Goal: Task Accomplishment & Management: Use online tool/utility

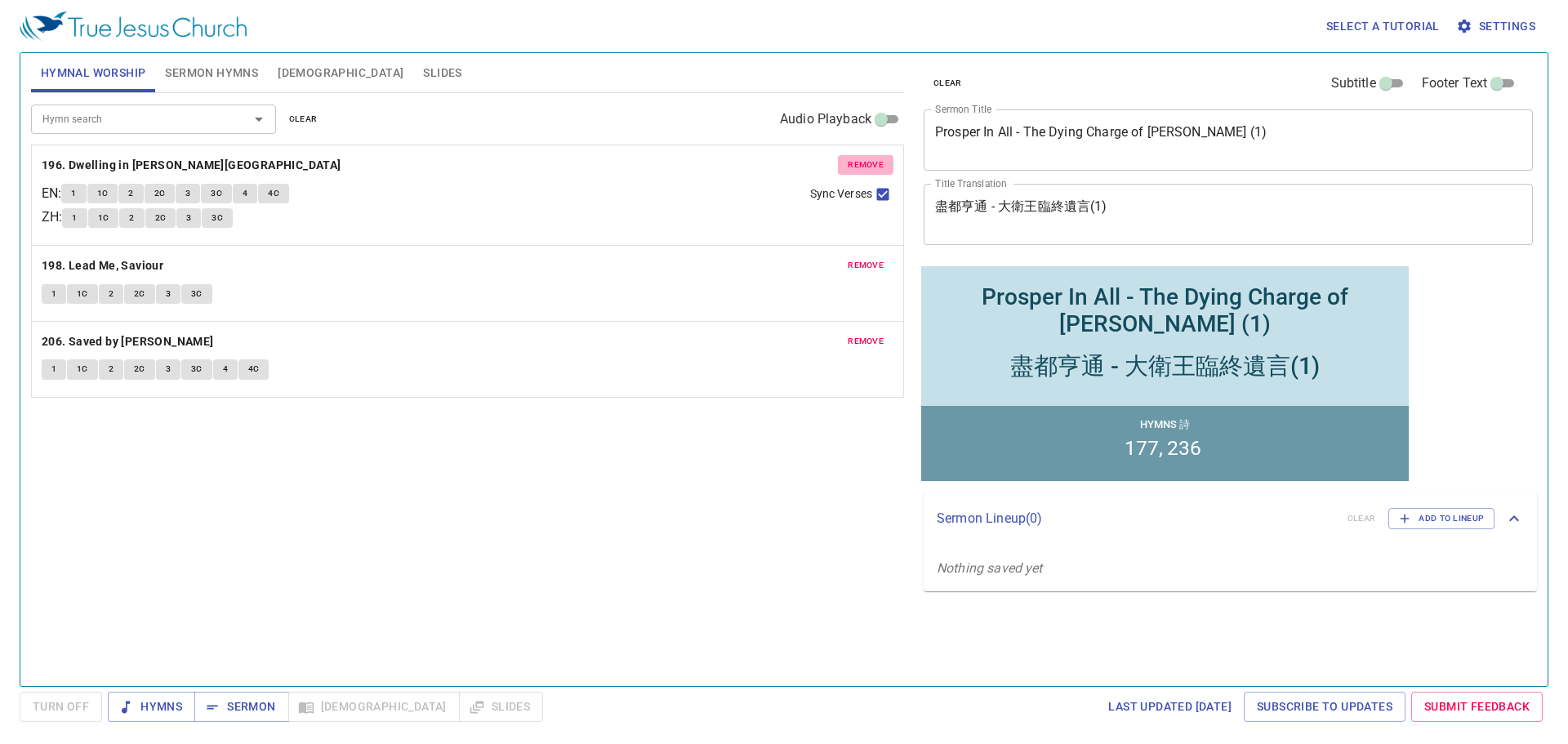
click at [780, 166] on span "remove" at bounding box center [865, 165] width 36 height 15
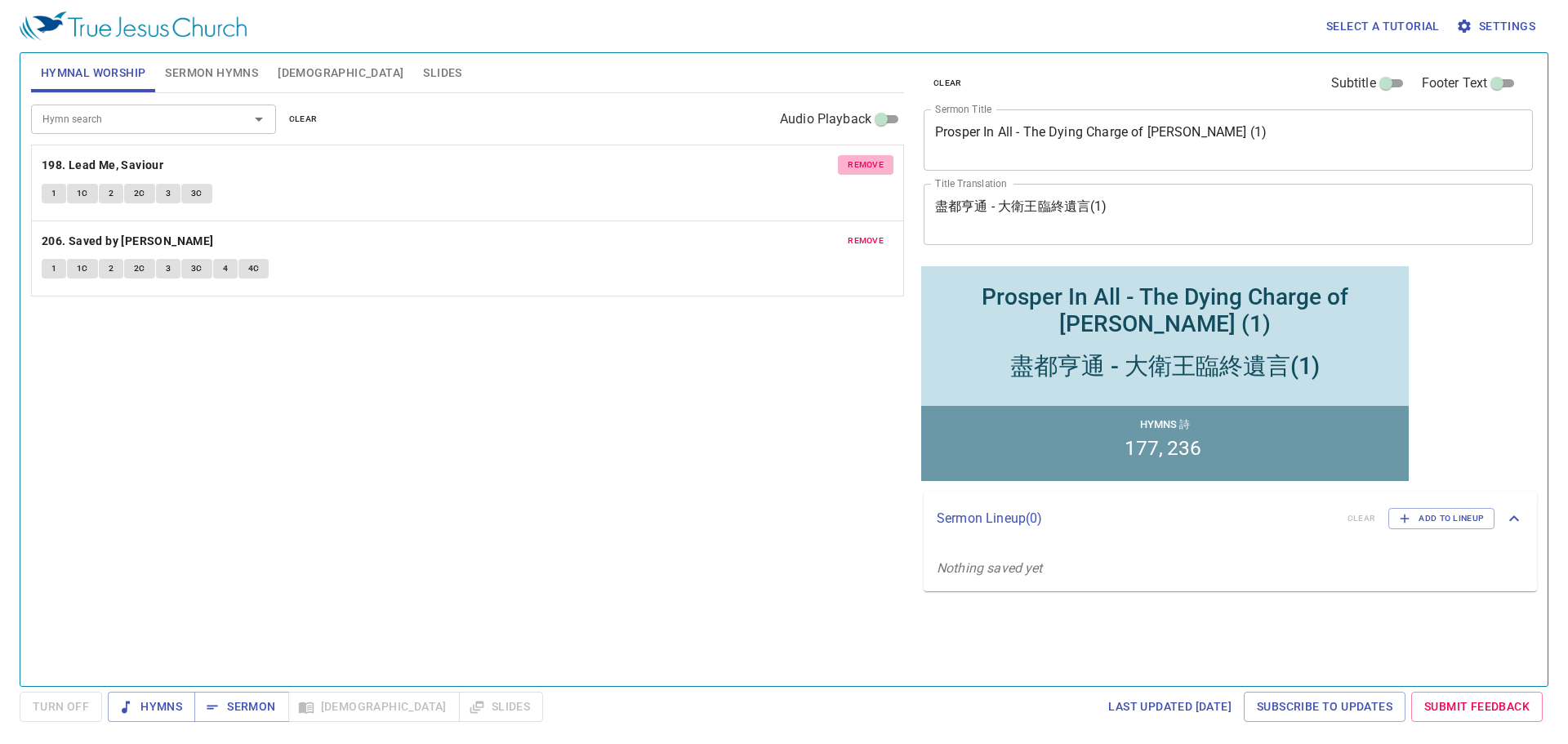
click at [780, 166] on span "remove" at bounding box center [865, 165] width 36 height 15
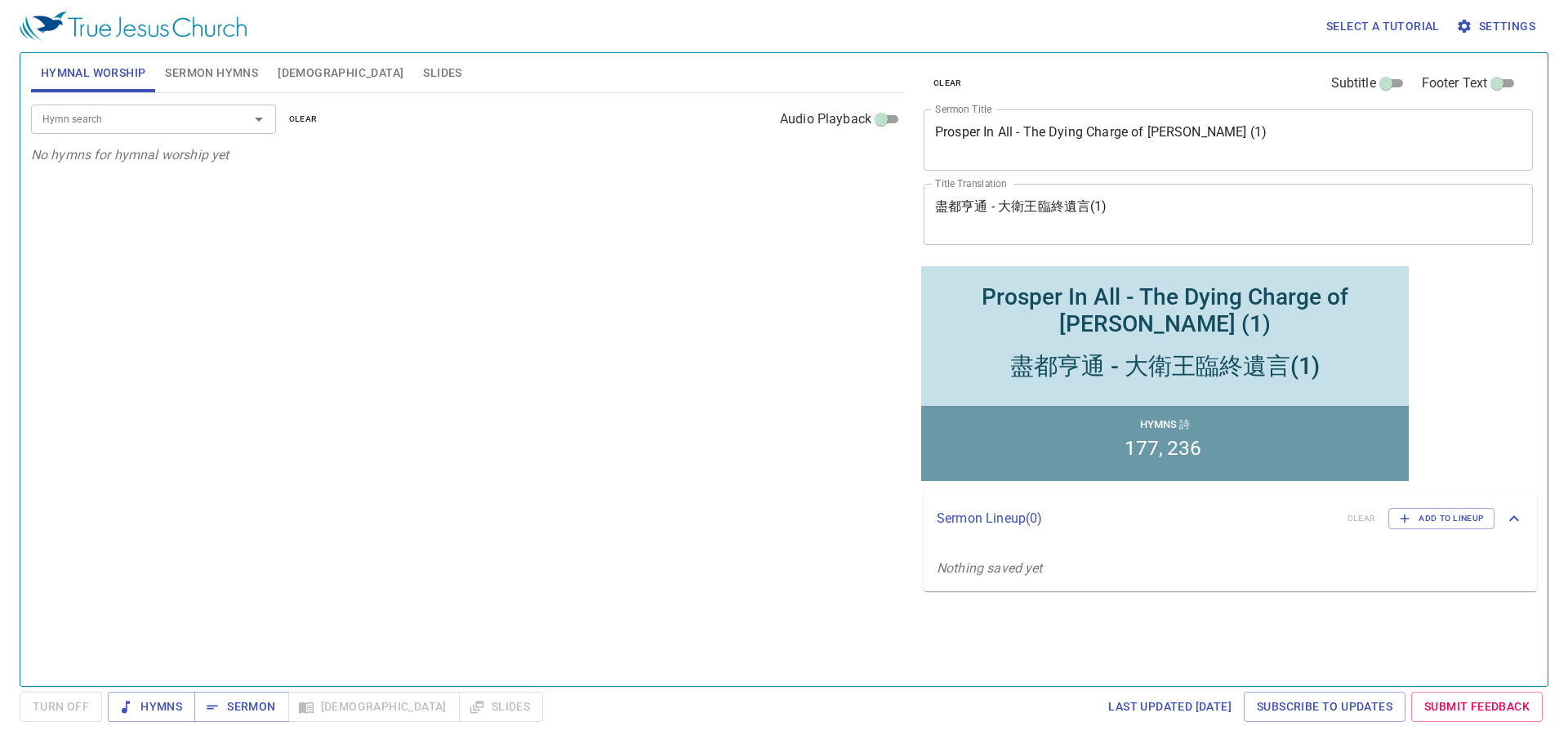
click at [128, 120] on input "Hymn search" at bounding box center [129, 119] width 187 height 18
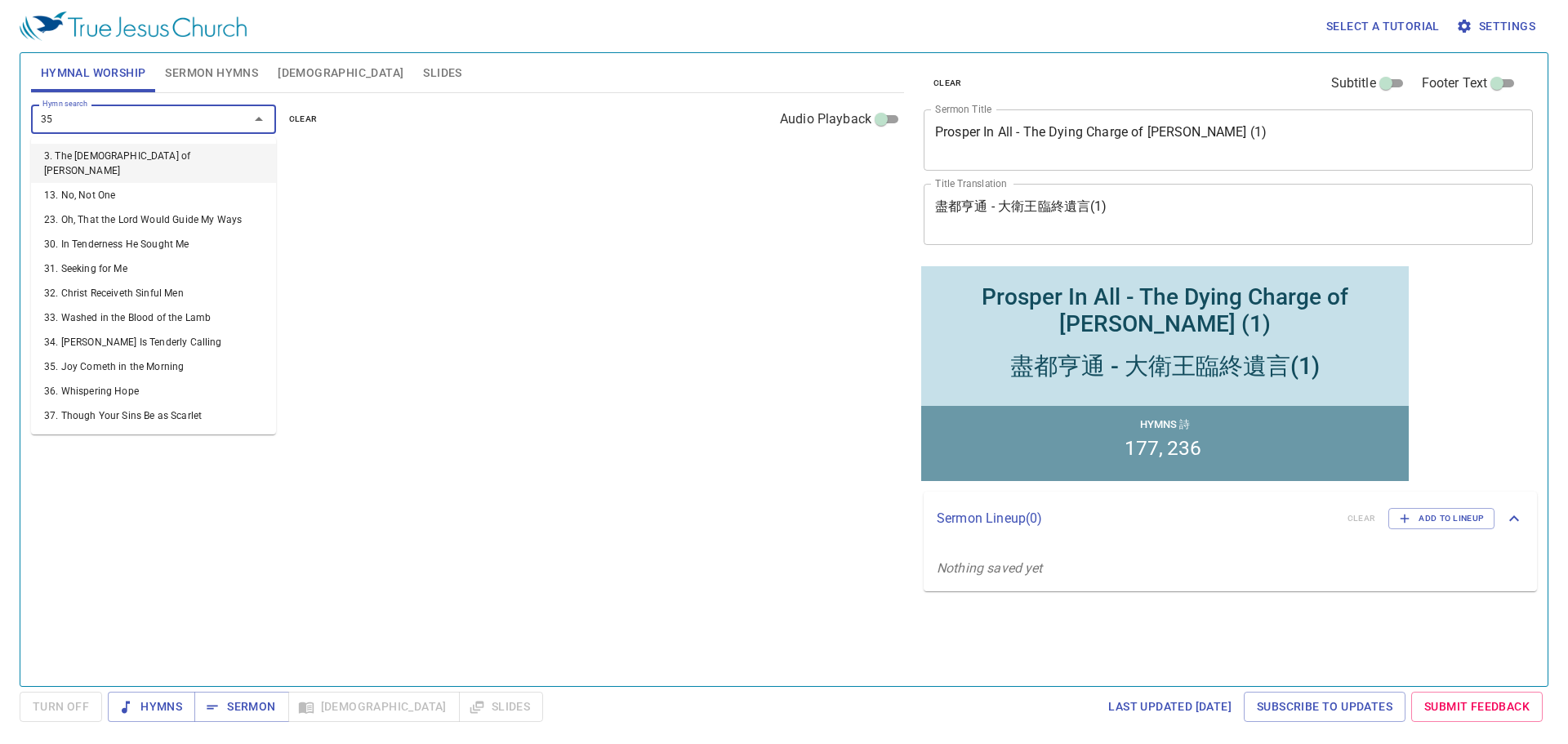
type input "353"
type input "38"
type input "37"
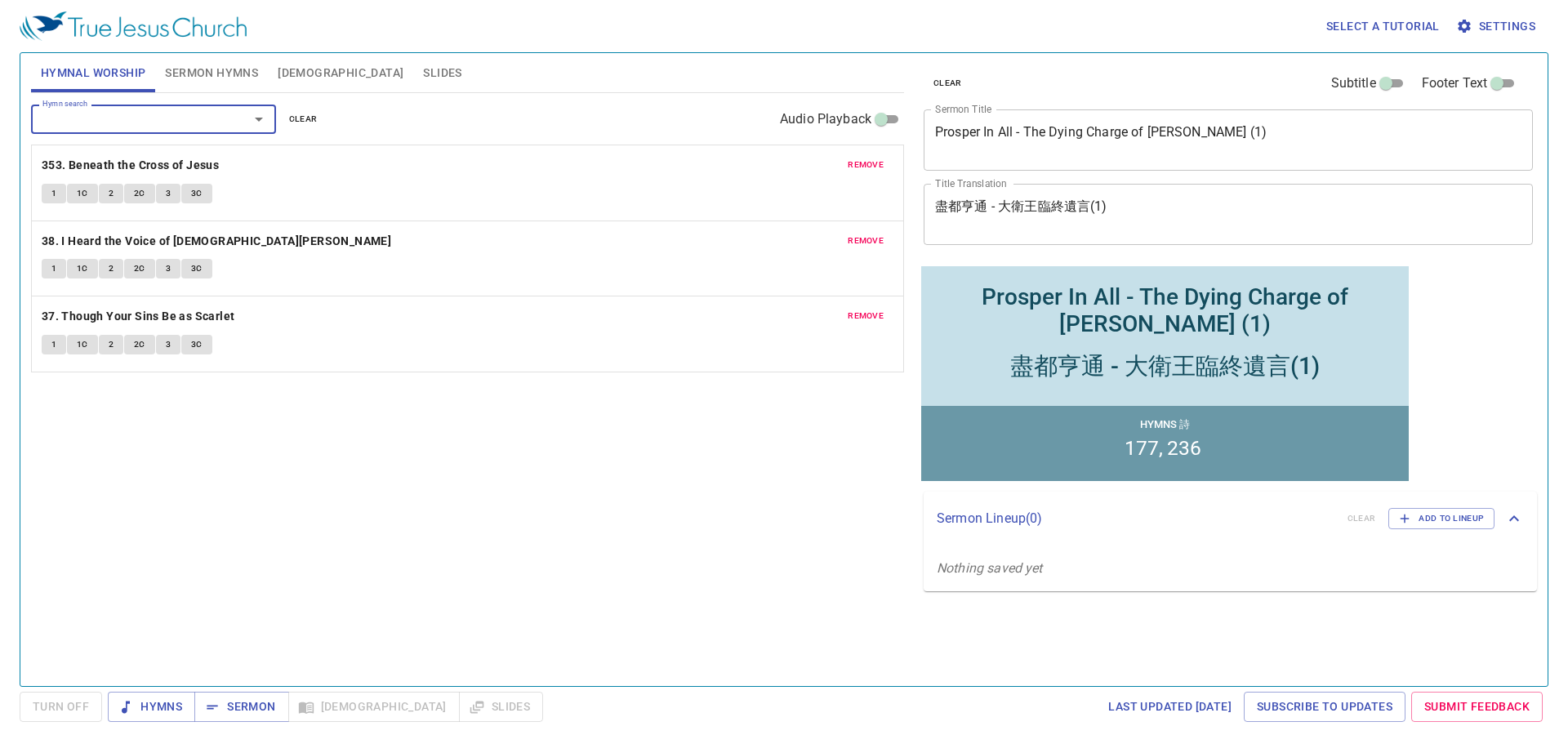
click at [780, 136] on textarea "Prosper In All - The Dying Charge of King David (1)" at bounding box center [1229, 140] width 587 height 31
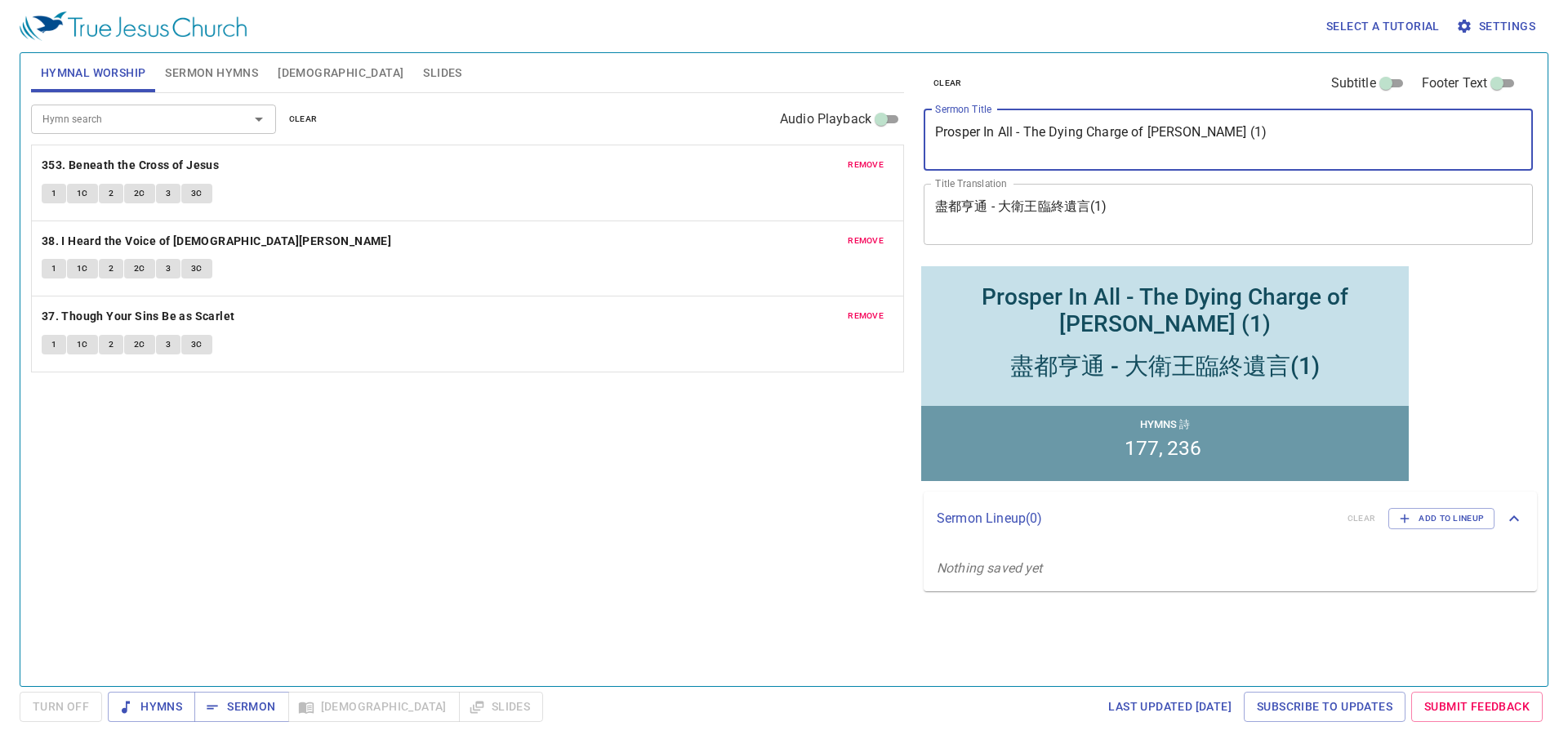
click at [780, 197] on div "盡都亨通 - 大衛王臨終遺言(1) x Title Translation" at bounding box center [1228, 214] width 610 height 62
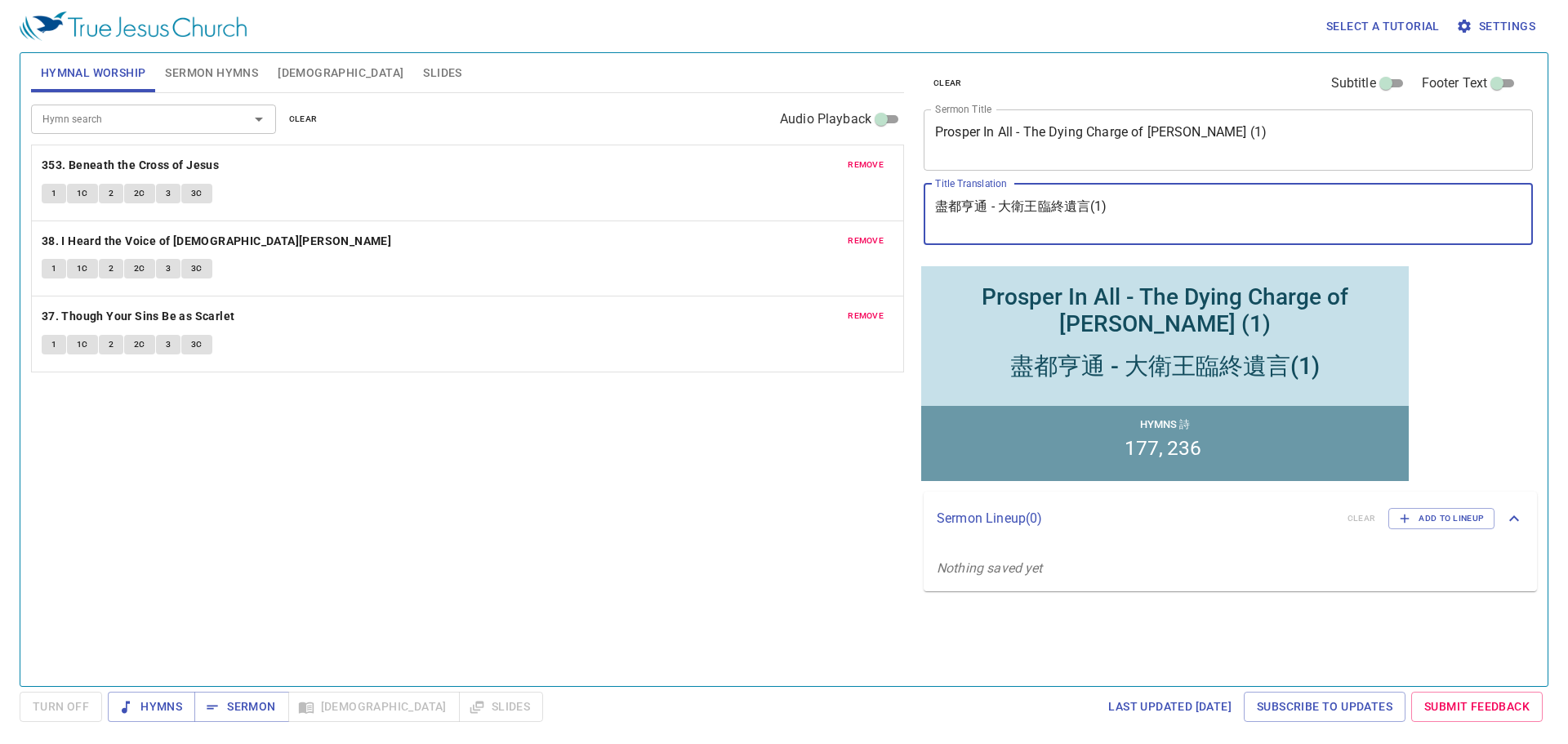
click at [780, 197] on div "盡都亨通 - 大衛王臨終遺言(1) x Title Translation" at bounding box center [1228, 214] width 610 height 62
click at [780, 206] on textarea "盡都亨通 - 大衛王臨終遺言(1)" at bounding box center [1229, 214] width 587 height 31
paste textarea "到永遠與阿門的禱告"
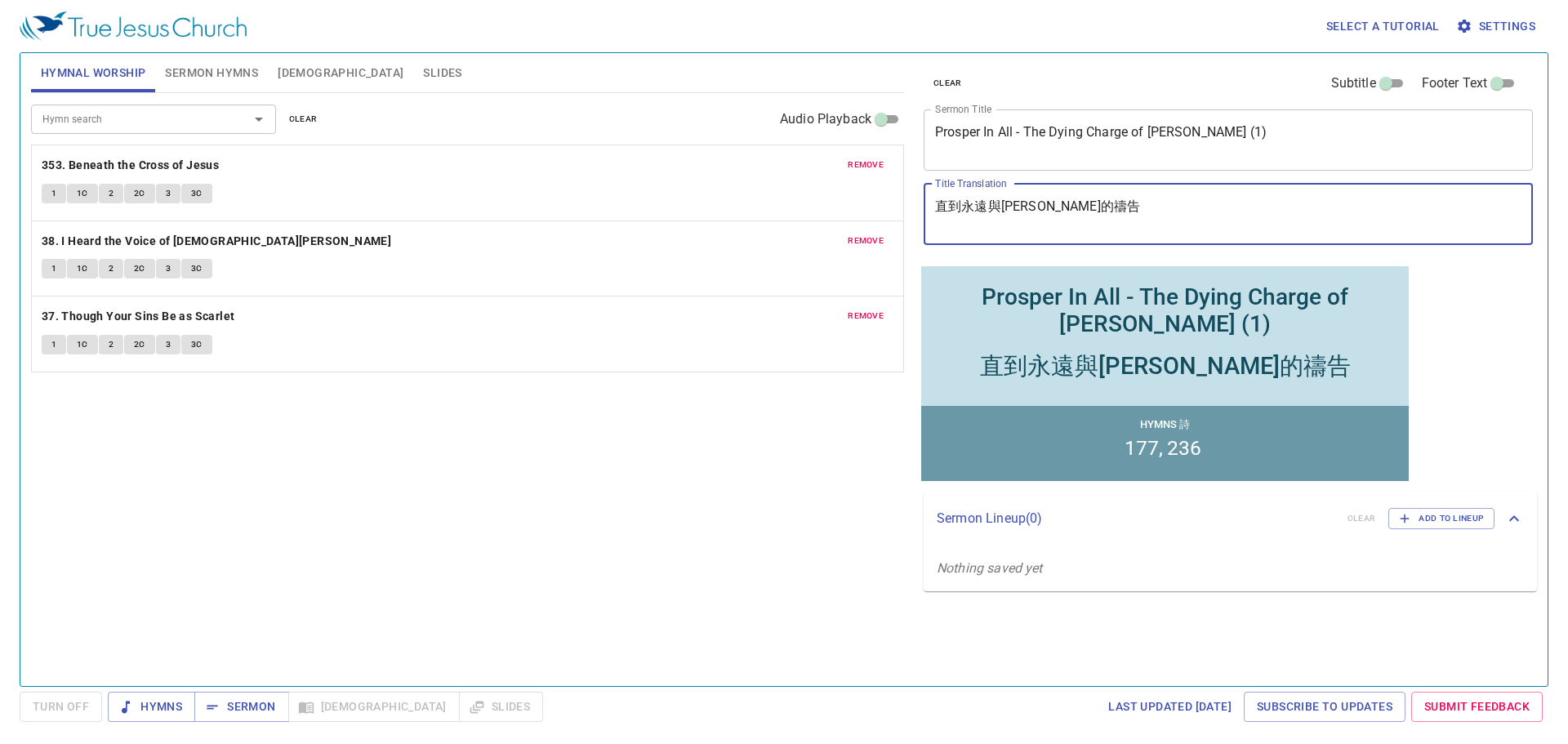
type textarea "直到永遠與[PERSON_NAME]的禱告"
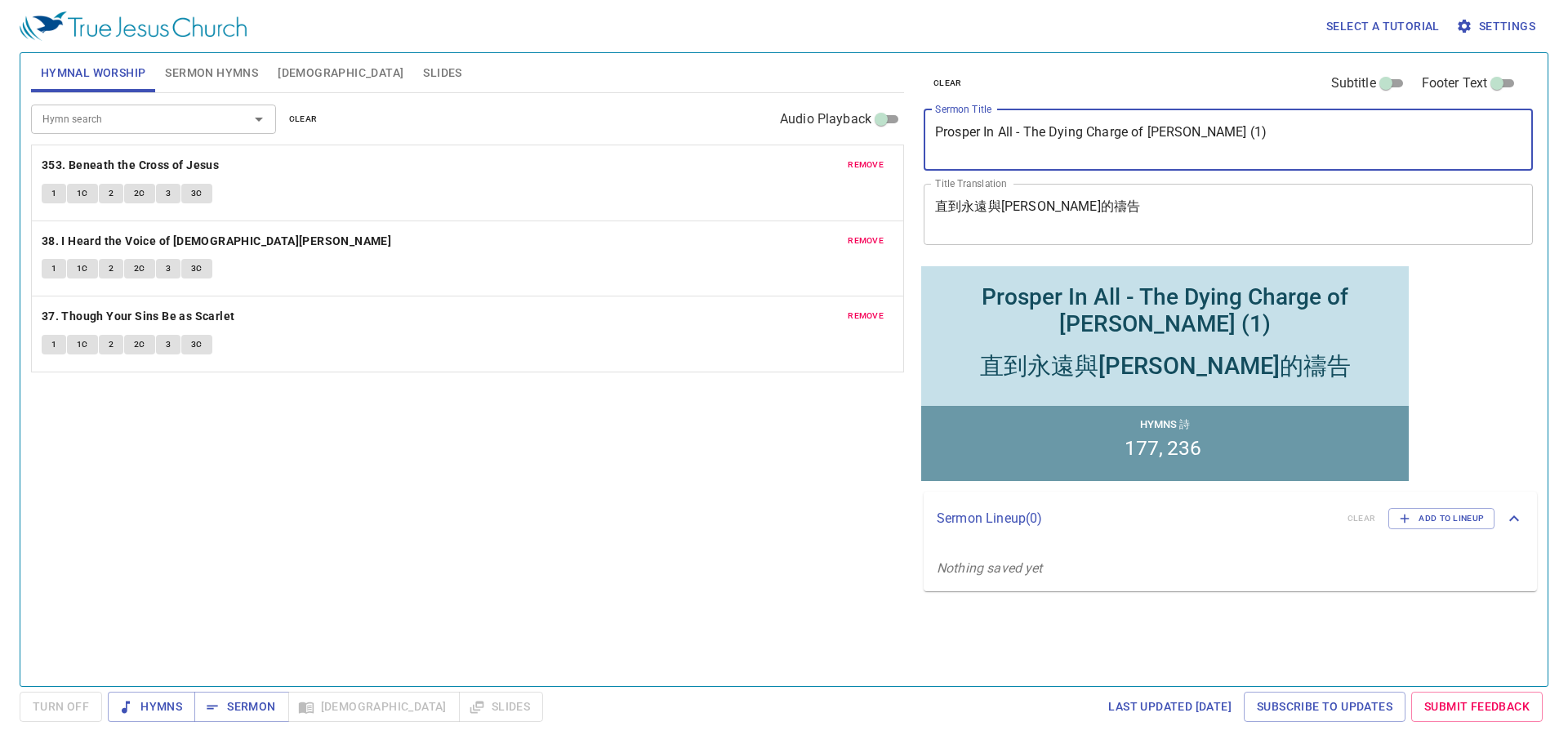
drag, startPoint x: 1306, startPoint y: 135, endPoint x: 689, endPoint y: 113, distance: 617.4
click at [689, 113] on div "Hymnal Worship Sermon Hymns Bible Slides Hymn search Hymn search clear Audio Pl…" at bounding box center [784, 363] width 1519 height 633
paste textarea "ayer of Forever and Amen"
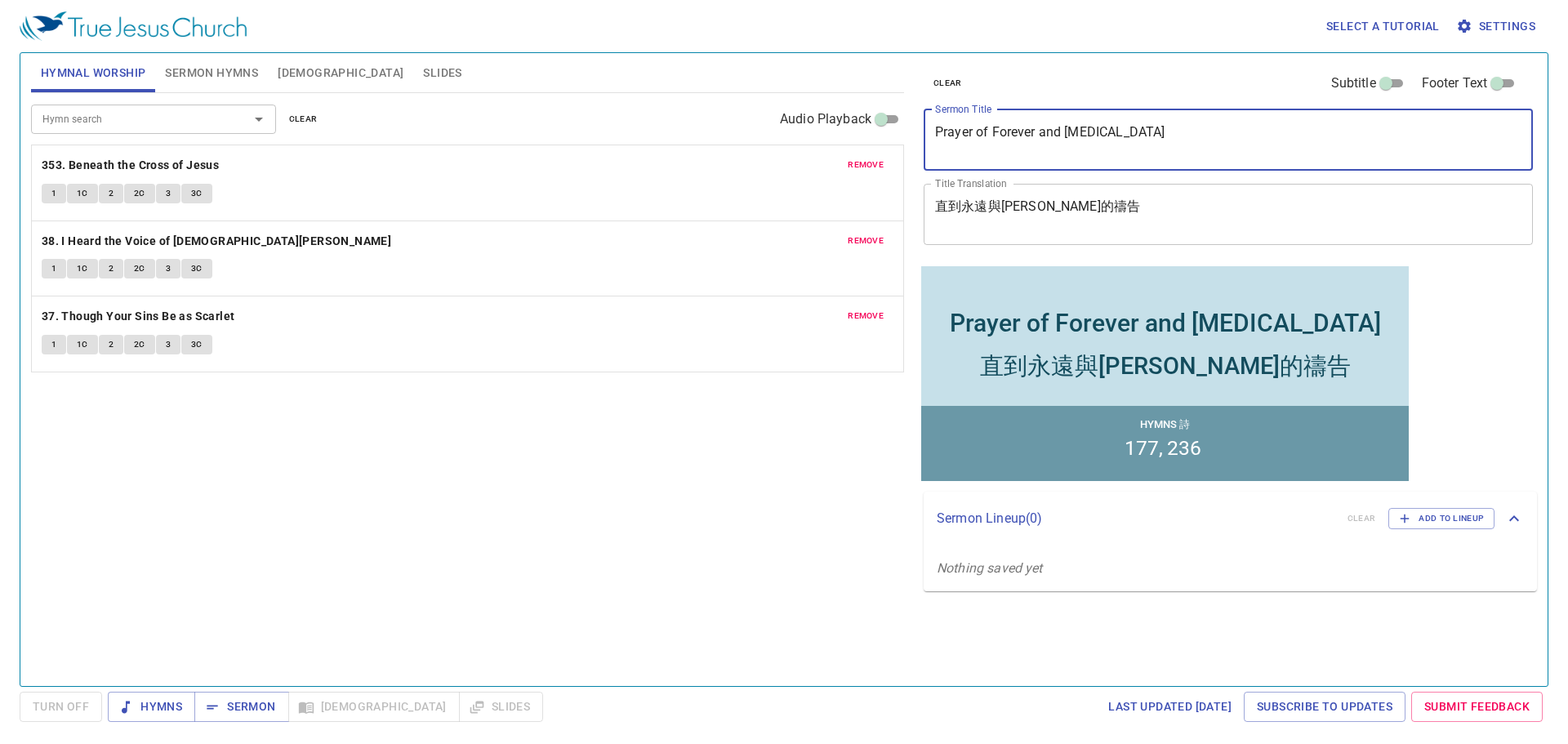
type textarea "Prayer of Forever and [MEDICAL_DATA]"
click at [191, 74] on span "Sermon Hymns" at bounding box center [211, 73] width 93 height 20
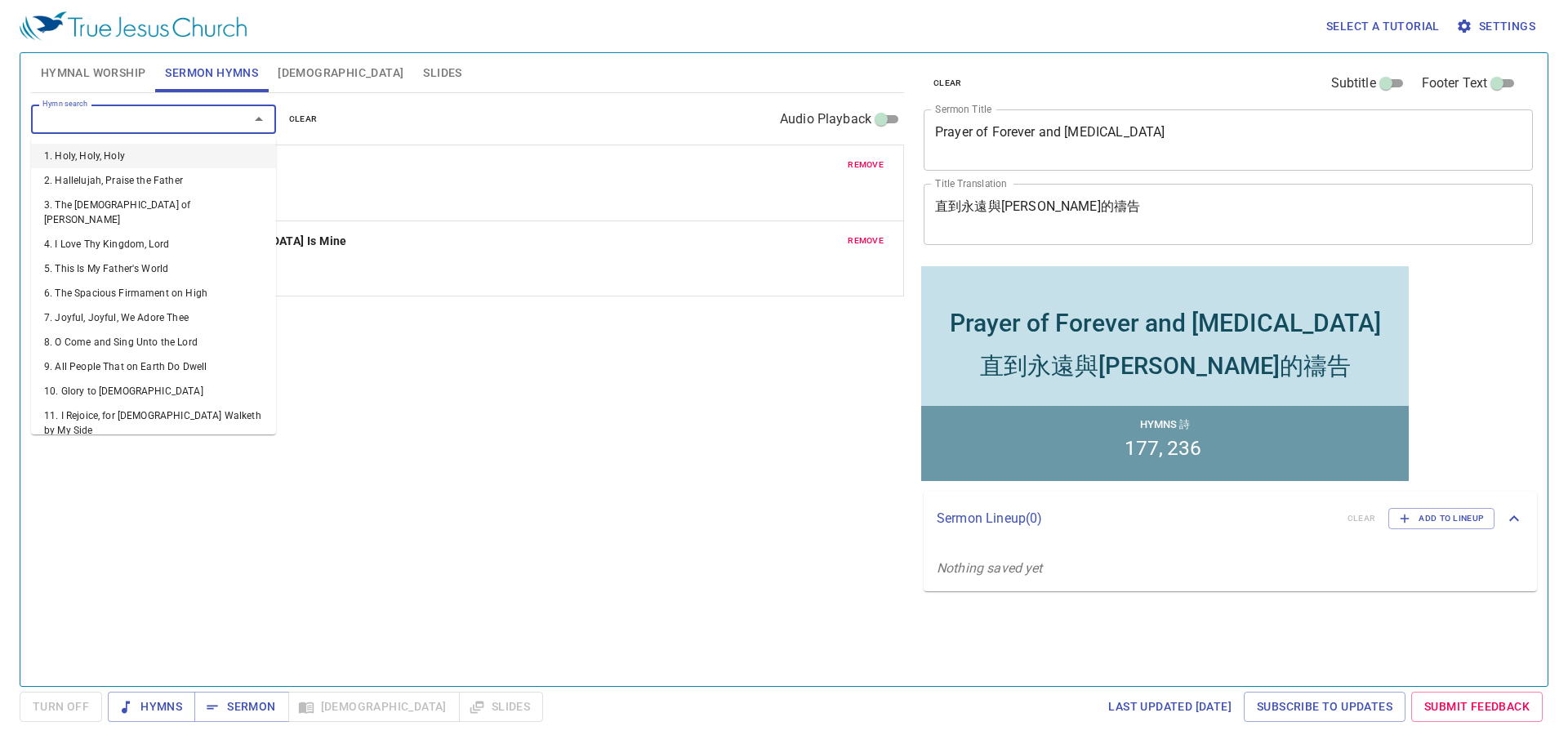
click at [196, 128] on input "Hymn search" at bounding box center [129, 119] width 187 height 18
paste input "259/ 264"
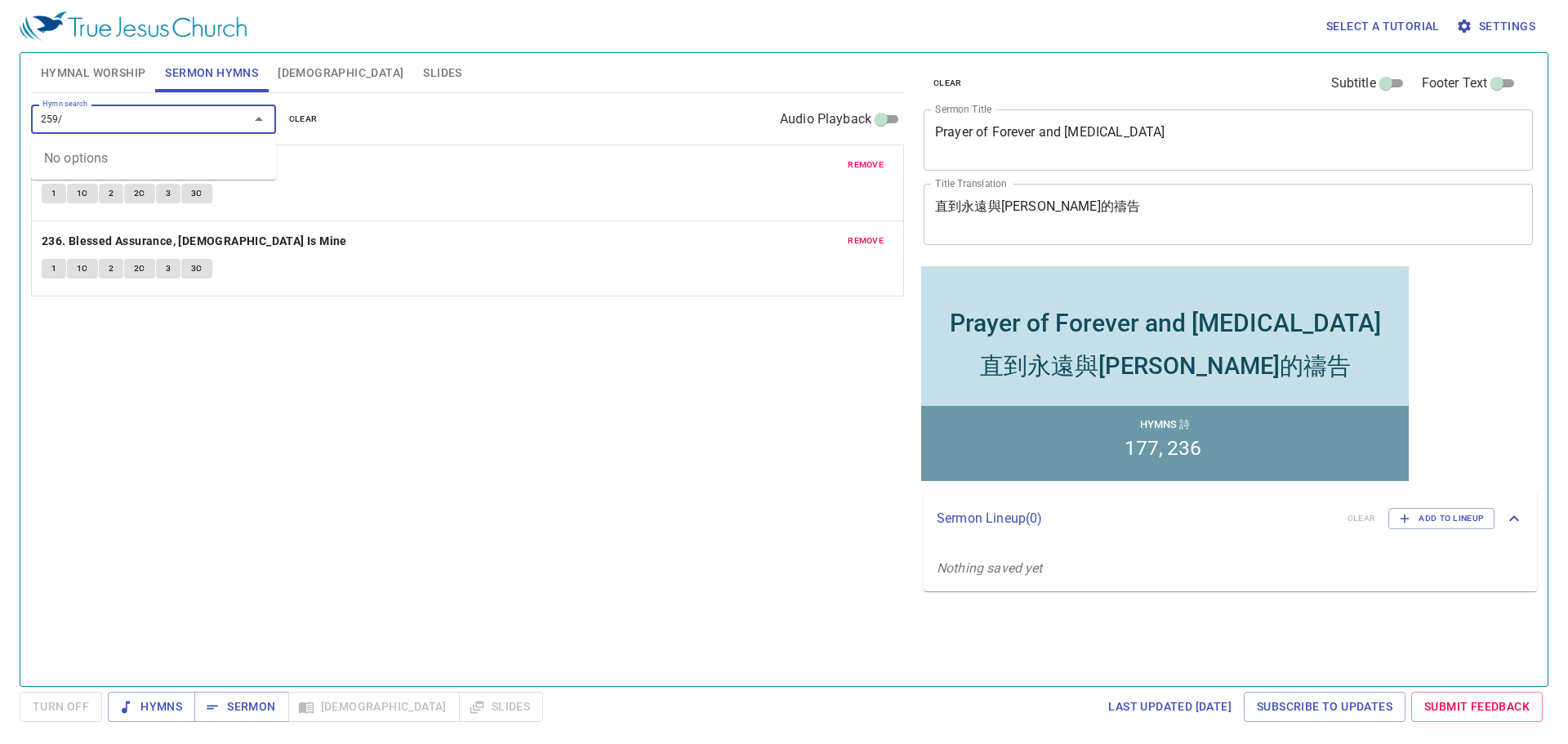
type input "259"
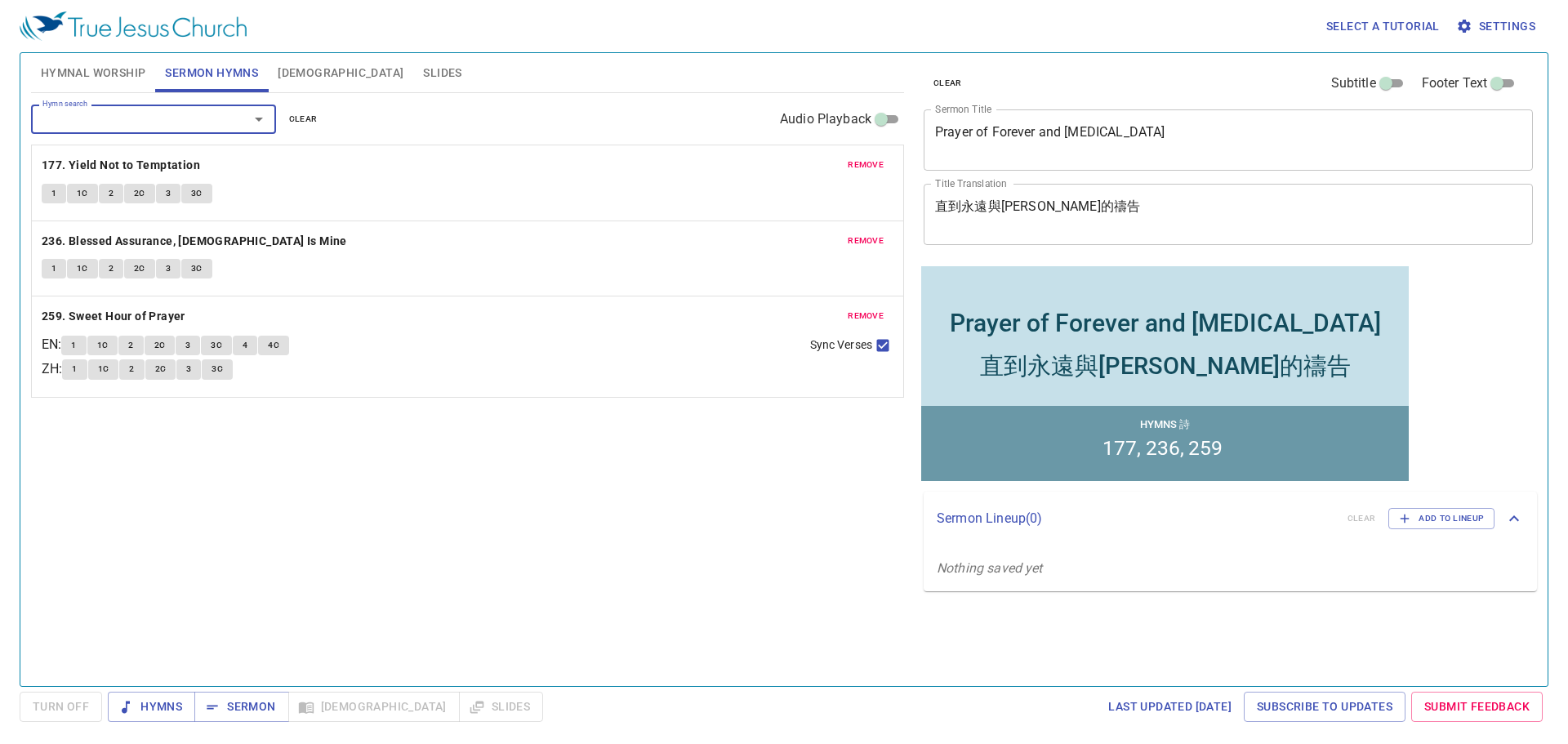
click at [780, 163] on span "remove" at bounding box center [865, 165] width 36 height 15
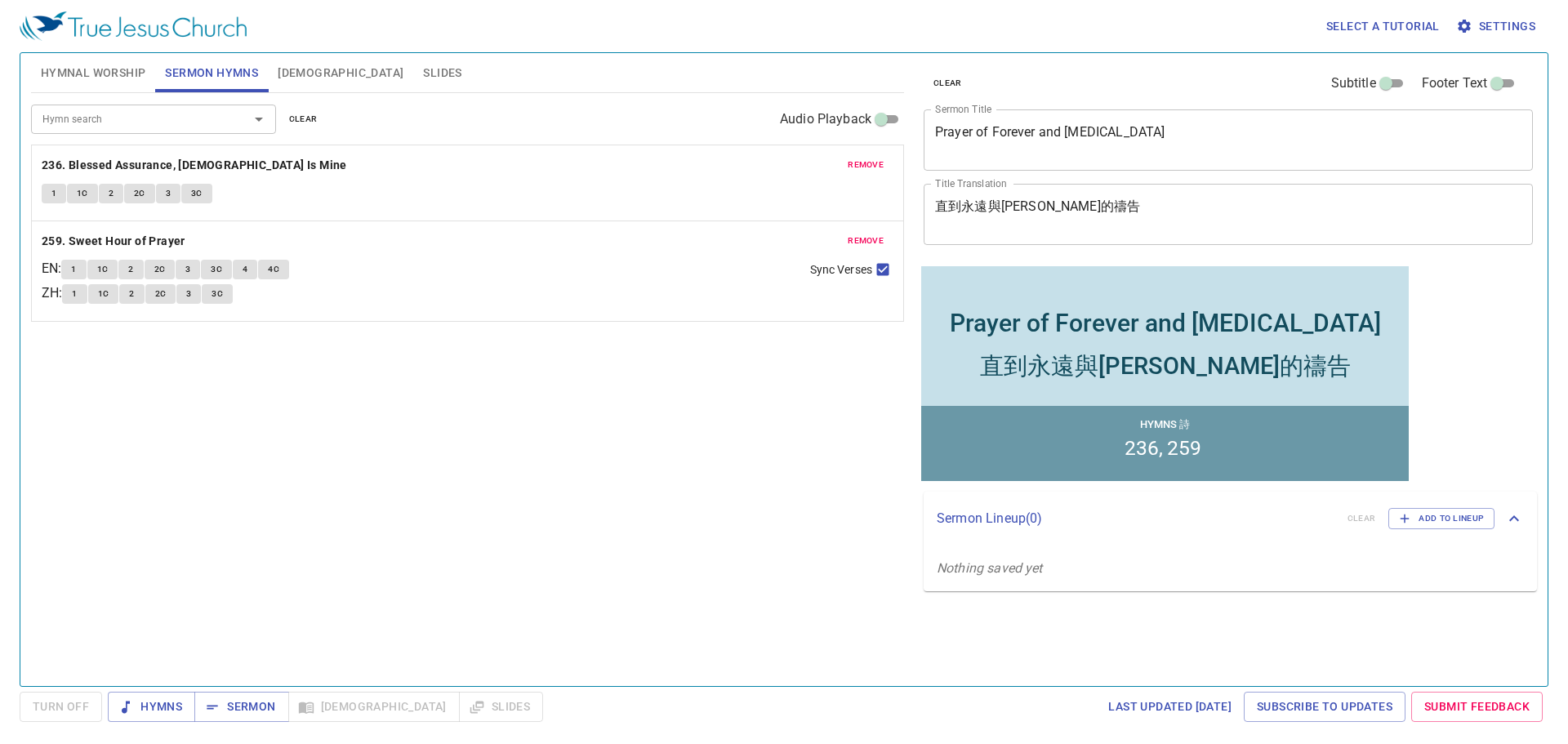
click at [780, 163] on span "remove" at bounding box center [865, 165] width 36 height 15
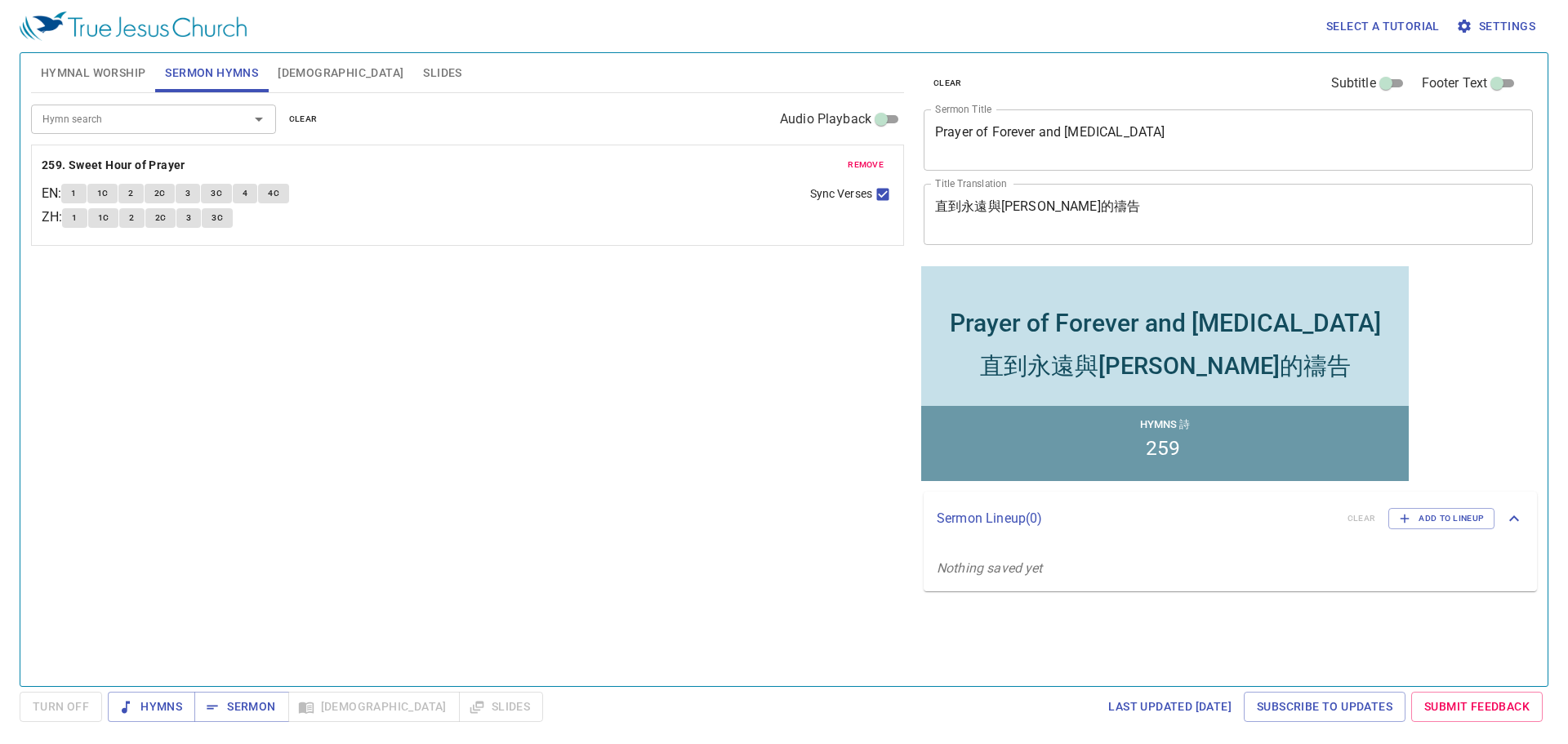
click at [121, 117] on input "Hymn search" at bounding box center [129, 119] width 187 height 18
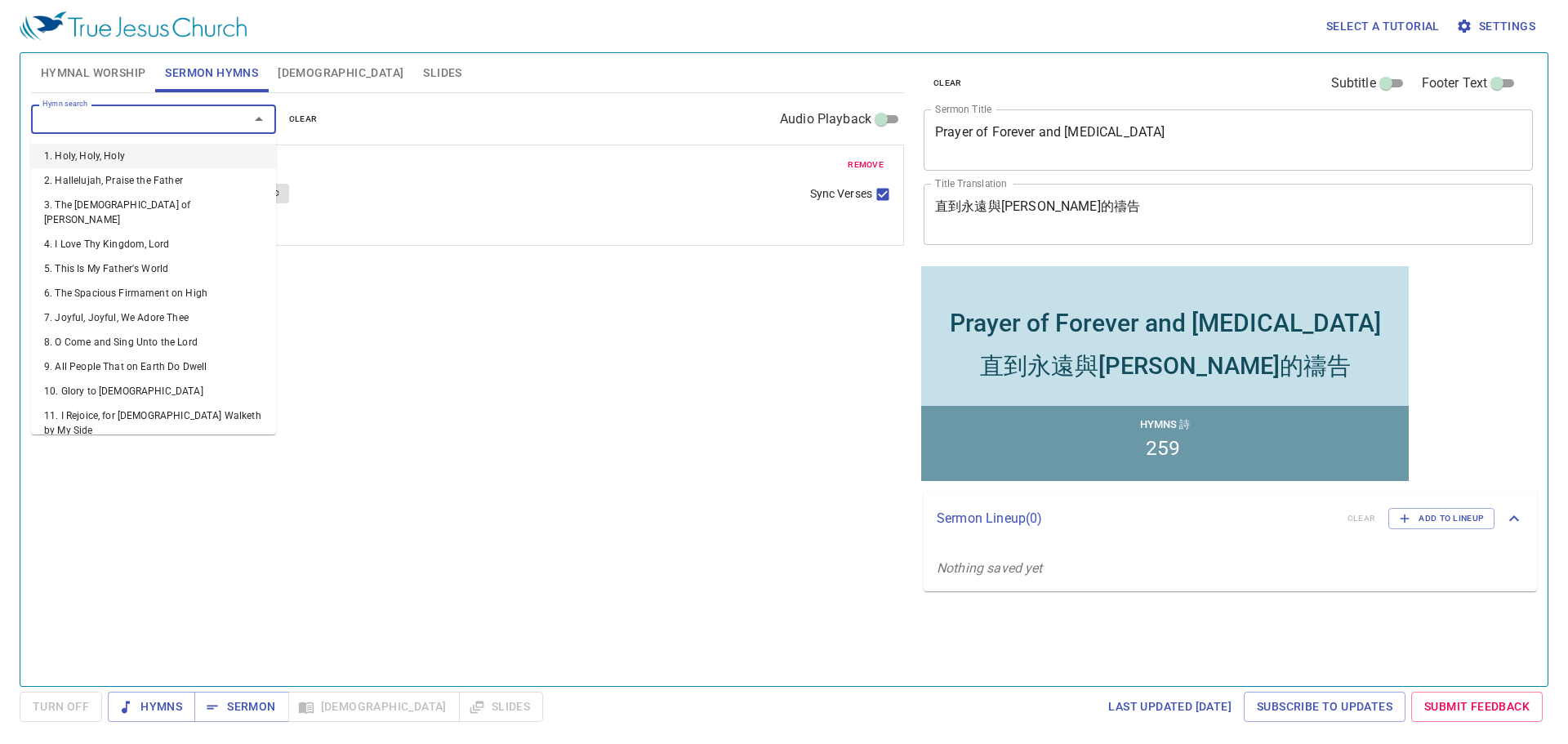
click at [121, 117] on input "Hymn search" at bounding box center [129, 119] width 187 height 18
paste input "259/ 264"
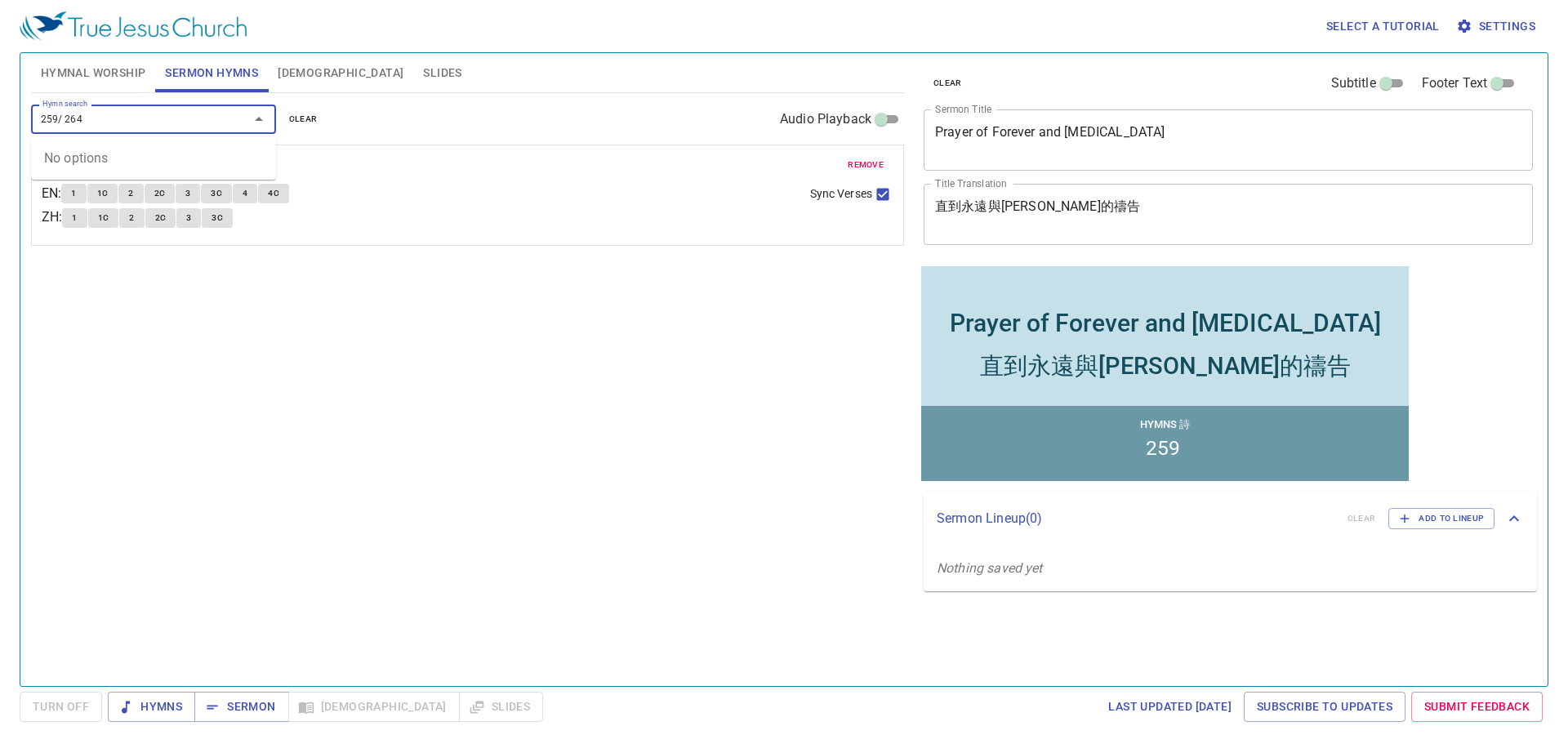
drag, startPoint x: 71, startPoint y: 121, endPoint x: 27, endPoint y: 122, distance: 44.0
click at [27, 122] on div "Hymnal Worship Sermon Hymns Bible Slides Hymn search Hymn search clear Audio Pl…" at bounding box center [468, 363] width 887 height 633
type input "264"
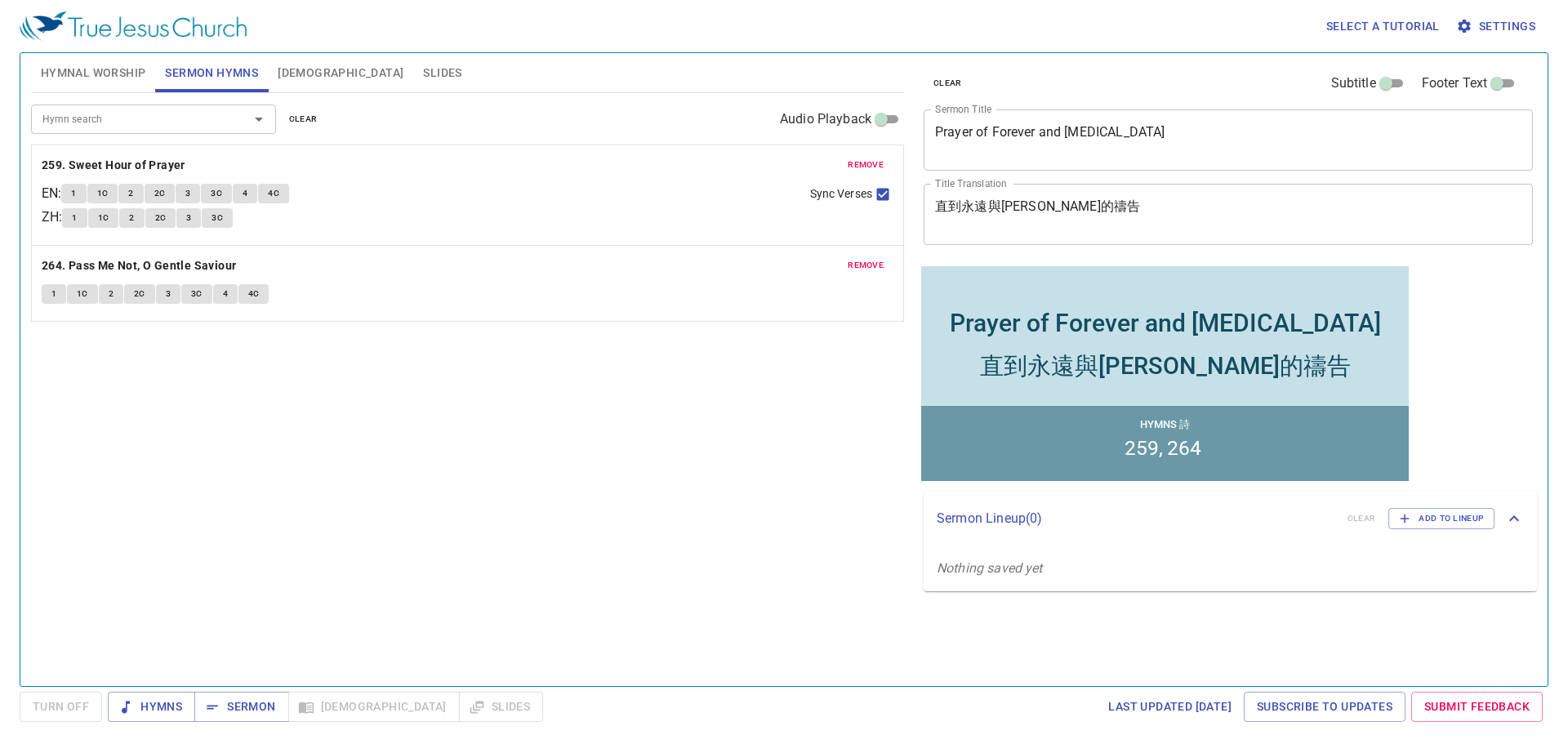
click at [478, 397] on div "Hymn search Hymn search clear Audio Playback remove 259. Sweet Hour of Prayer E…" at bounding box center [467, 383] width 873 height 579
click at [397, 589] on div "Hymns Sermon Bible Slides" at bounding box center [325, 706] width 435 height 30
click at [239, 589] on button "Sermon" at bounding box center [241, 706] width 94 height 30
click at [161, 589] on span "Hymns" at bounding box center [151, 707] width 62 height 20
click at [413, 58] on button "Slides" at bounding box center [441, 73] width 58 height 40
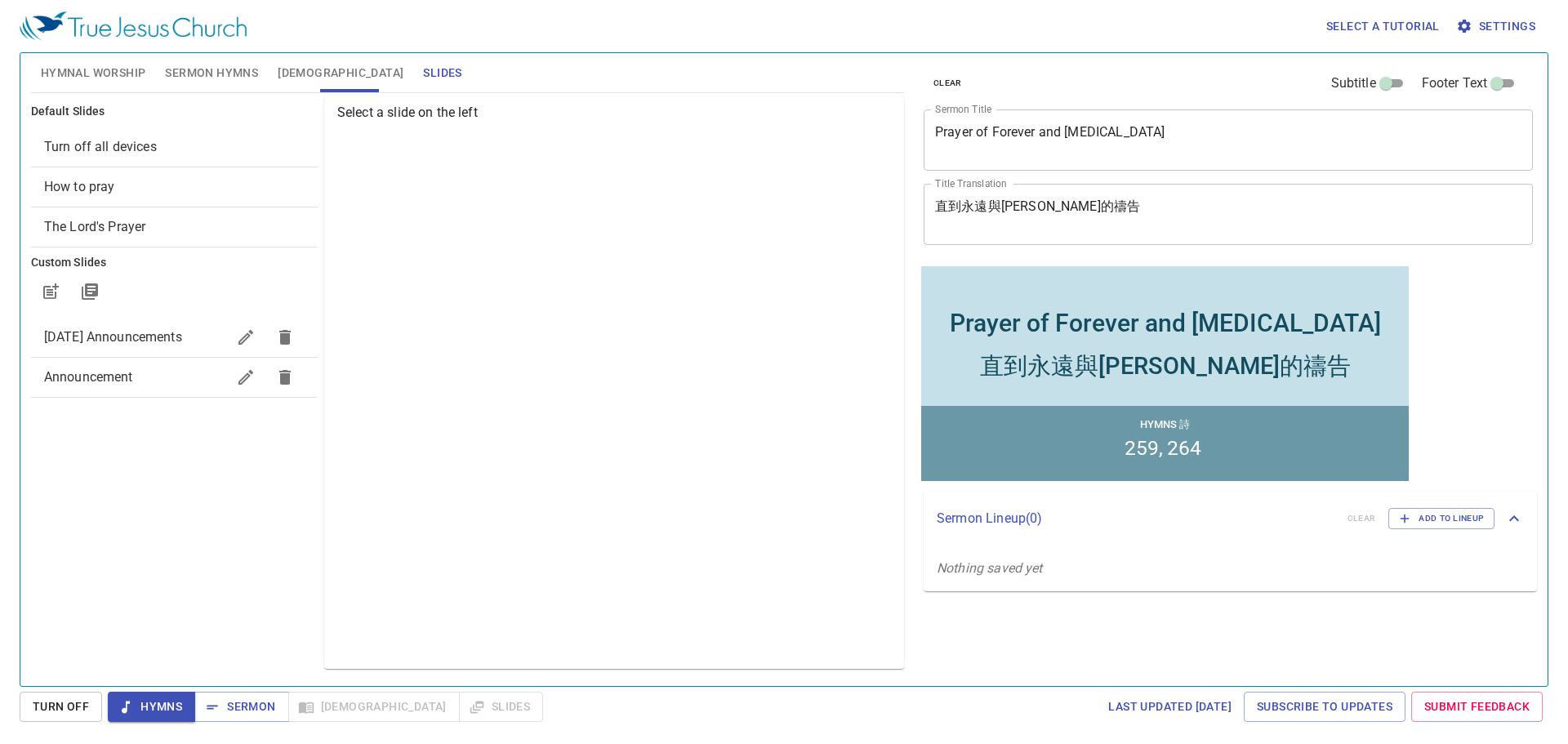
click at [108, 186] on span "How to pray" at bounding box center [79, 186] width 71 height 16
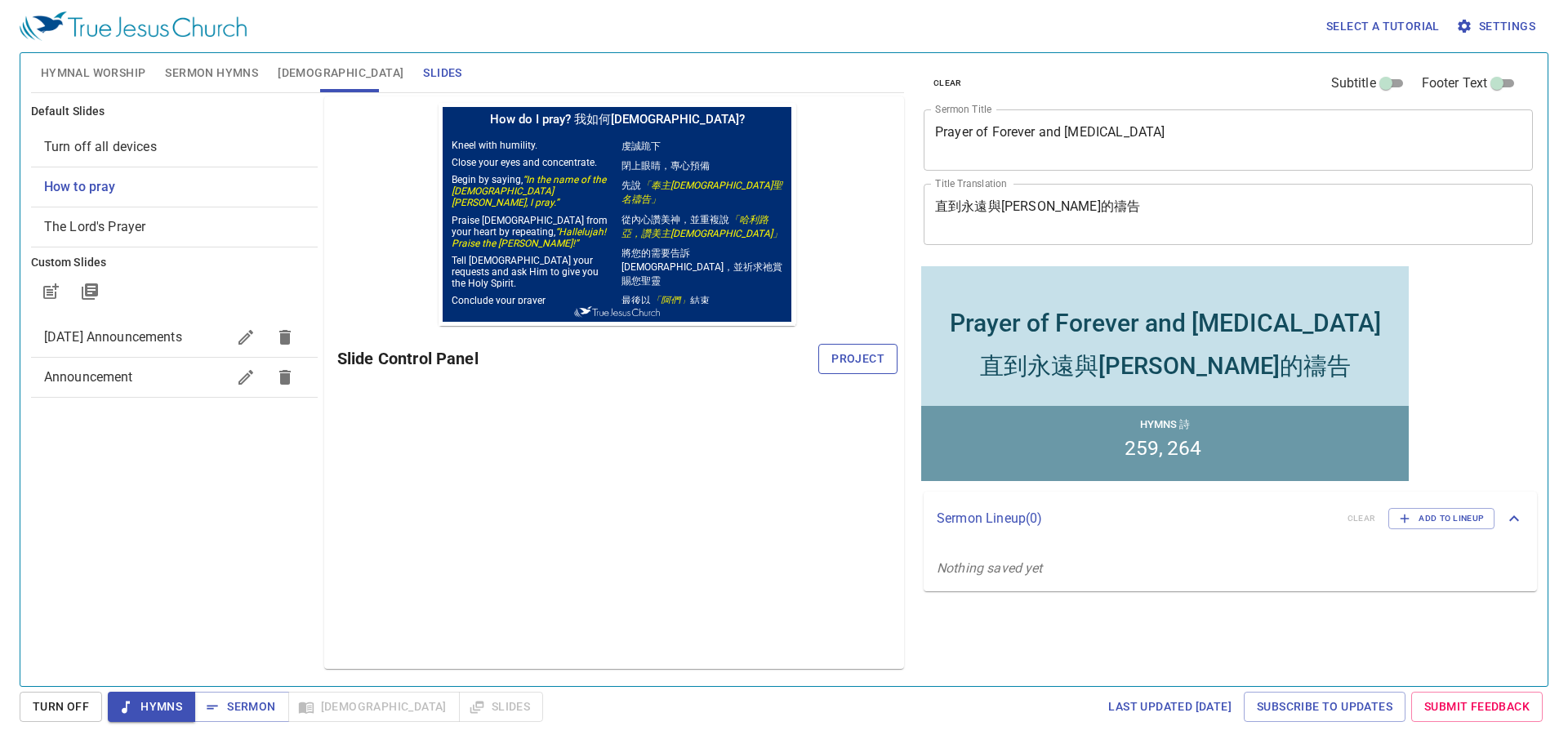
click at [780, 350] on span "Project" at bounding box center [858, 359] width 53 height 20
click at [472, 589] on span "Slides" at bounding box center [500, 707] width 58 height 20
click at [249, 589] on span "Sermon" at bounding box center [242, 707] width 68 height 20
click at [780, 359] on span "Project" at bounding box center [858, 359] width 53 height 20
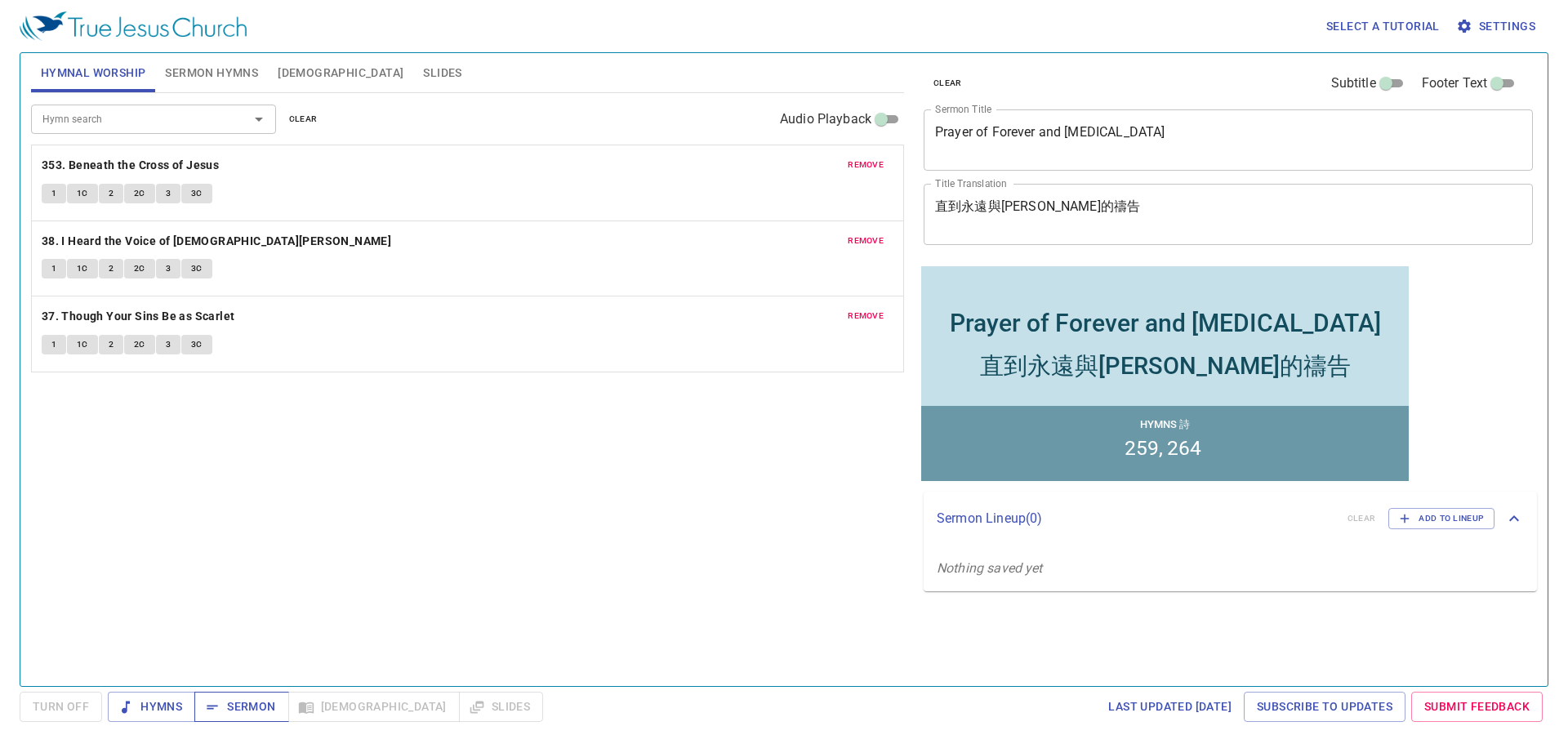
click at [240, 704] on span "Sermon" at bounding box center [242, 707] width 68 height 20
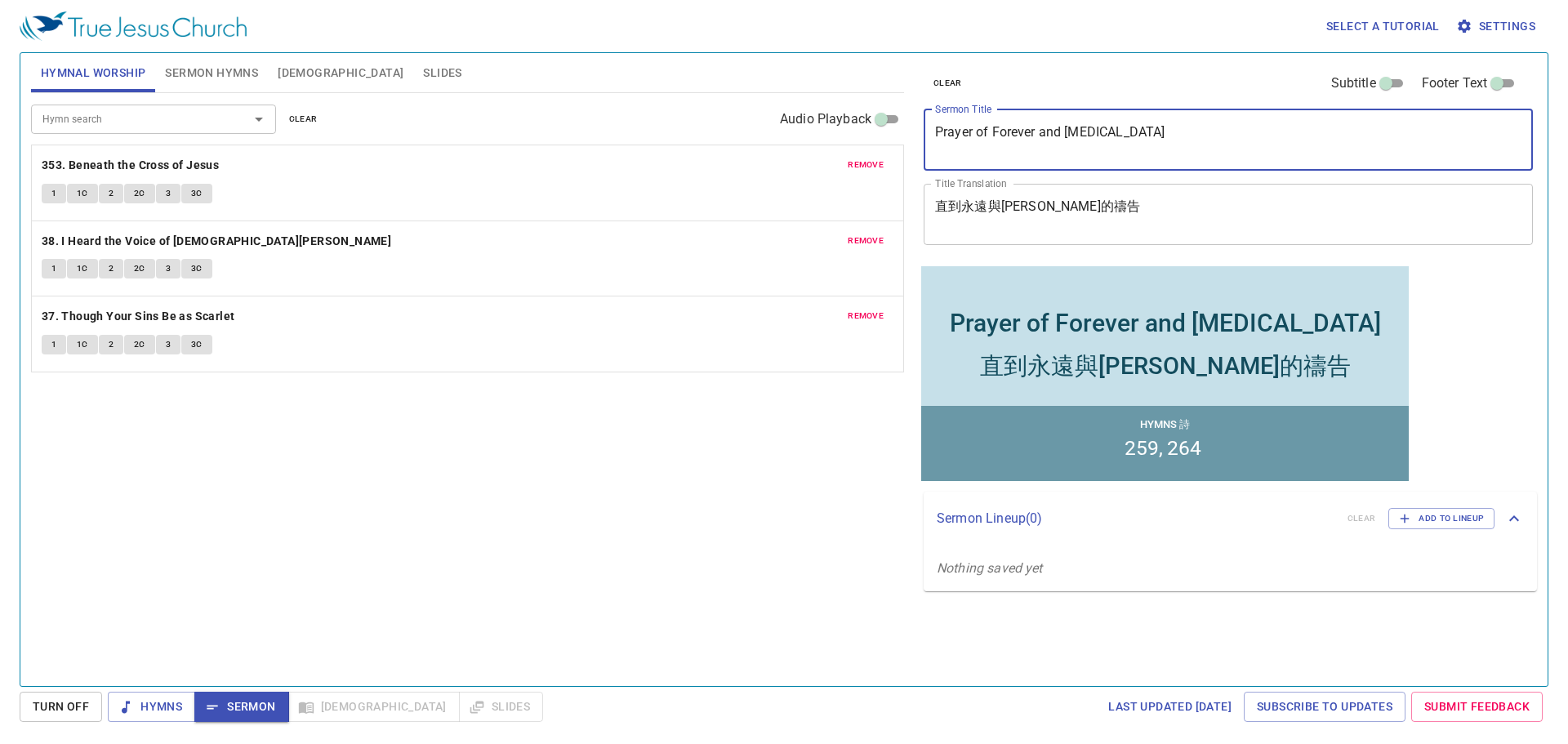
drag, startPoint x: 1146, startPoint y: 127, endPoint x: 689, endPoint y: 114, distance: 457.2
click at [689, 114] on div "Hymnal Worship Sermon Hymns Bible Slides Hymn search Hymn search clear Audio Pl…" at bounding box center [784, 363] width 1519 height 633
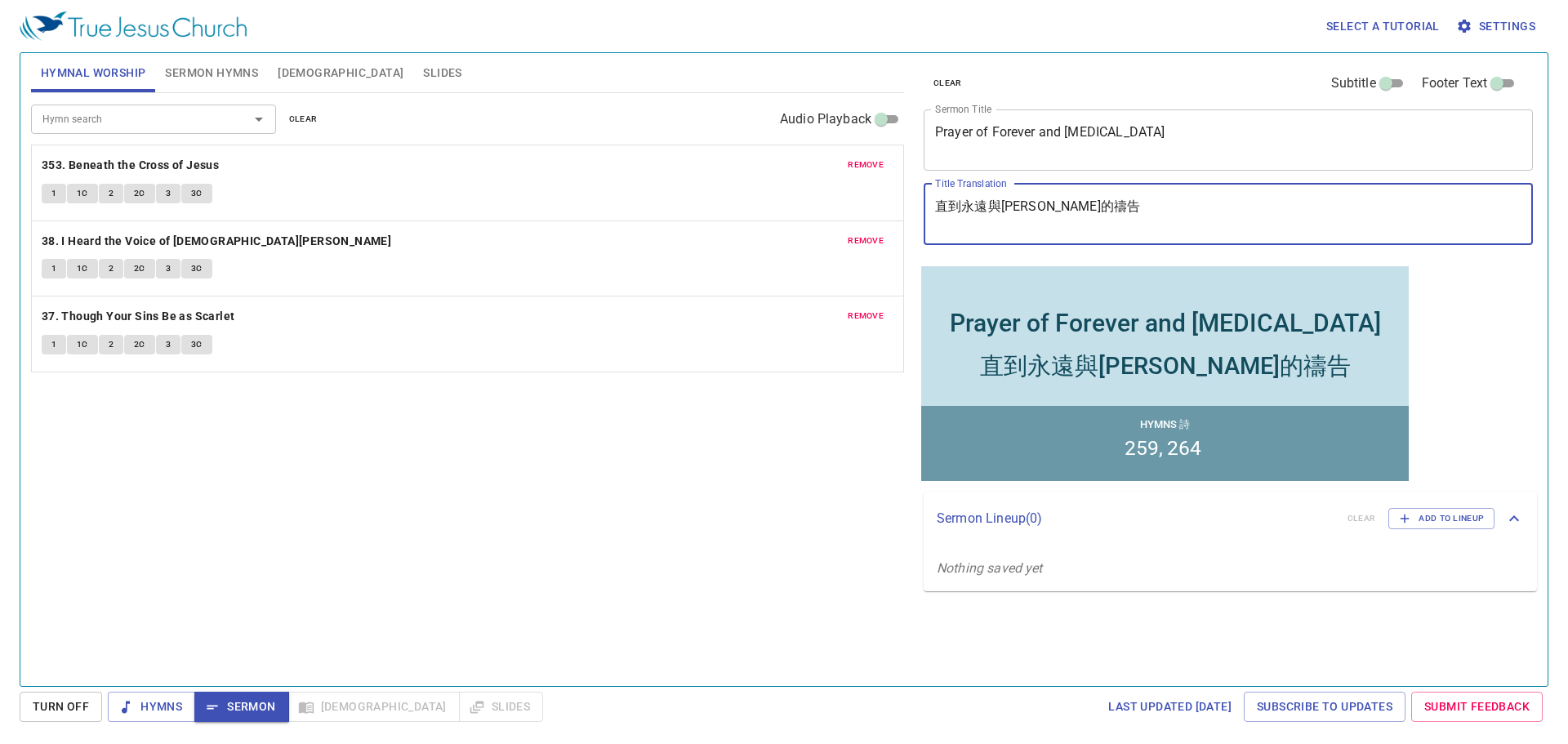
drag, startPoint x: 1099, startPoint y: 205, endPoint x: 706, endPoint y: 169, distance: 394.6
click at [706, 169] on div "Hymnal Worship Sermon Hymns Bible Slides Hymn search Hymn search clear Audio Pl…" at bounding box center [784, 363] width 1519 height 633
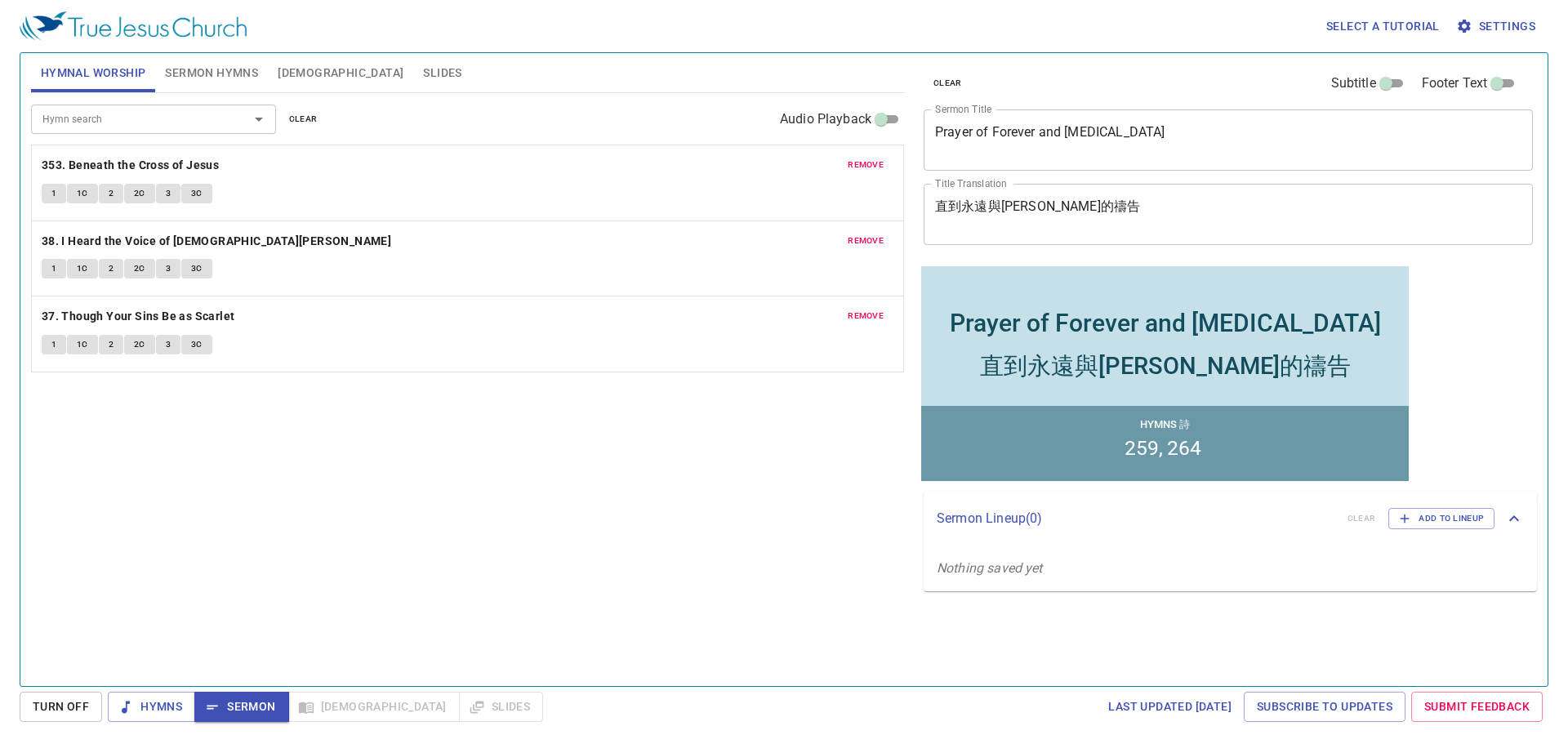
click at [573, 313] on p "37. Though Your Sins Be as Scarlet" at bounding box center [467, 316] width 852 height 20
click at [423, 72] on span "Slides" at bounding box center [442, 73] width 39 height 20
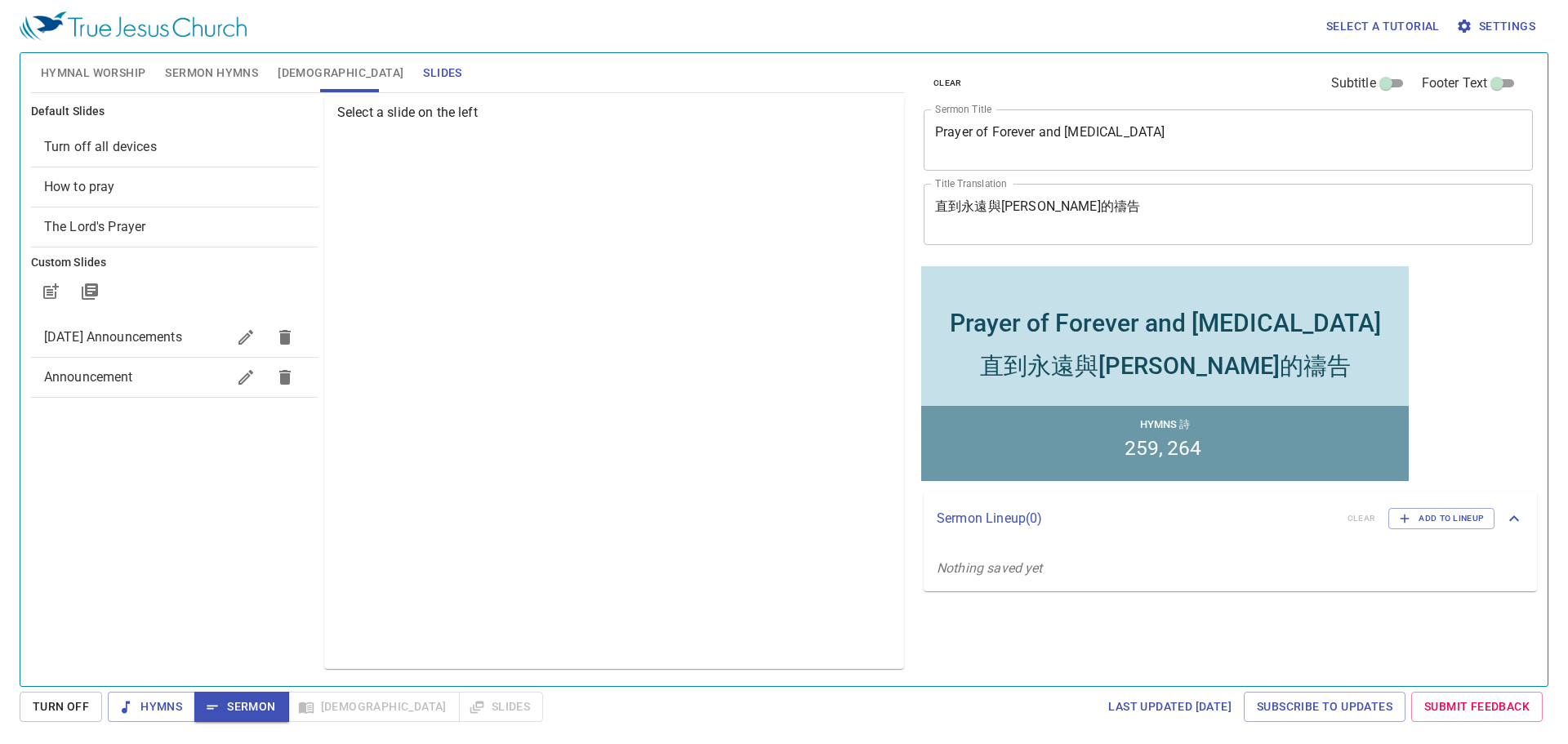
click at [178, 184] on span "How to pray" at bounding box center [174, 187] width 260 height 19
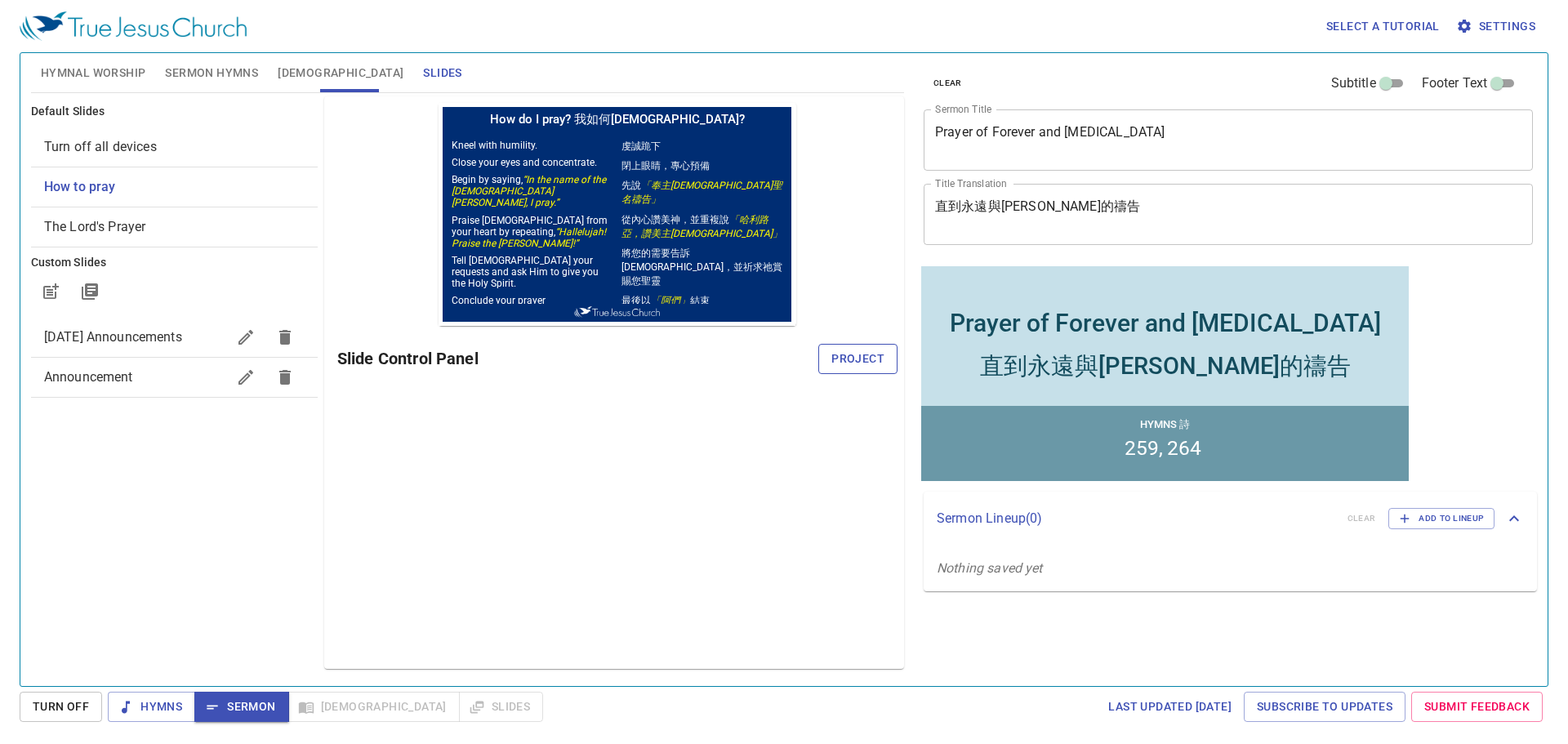
click at [883, 361] on span "Project" at bounding box center [858, 359] width 53 height 20
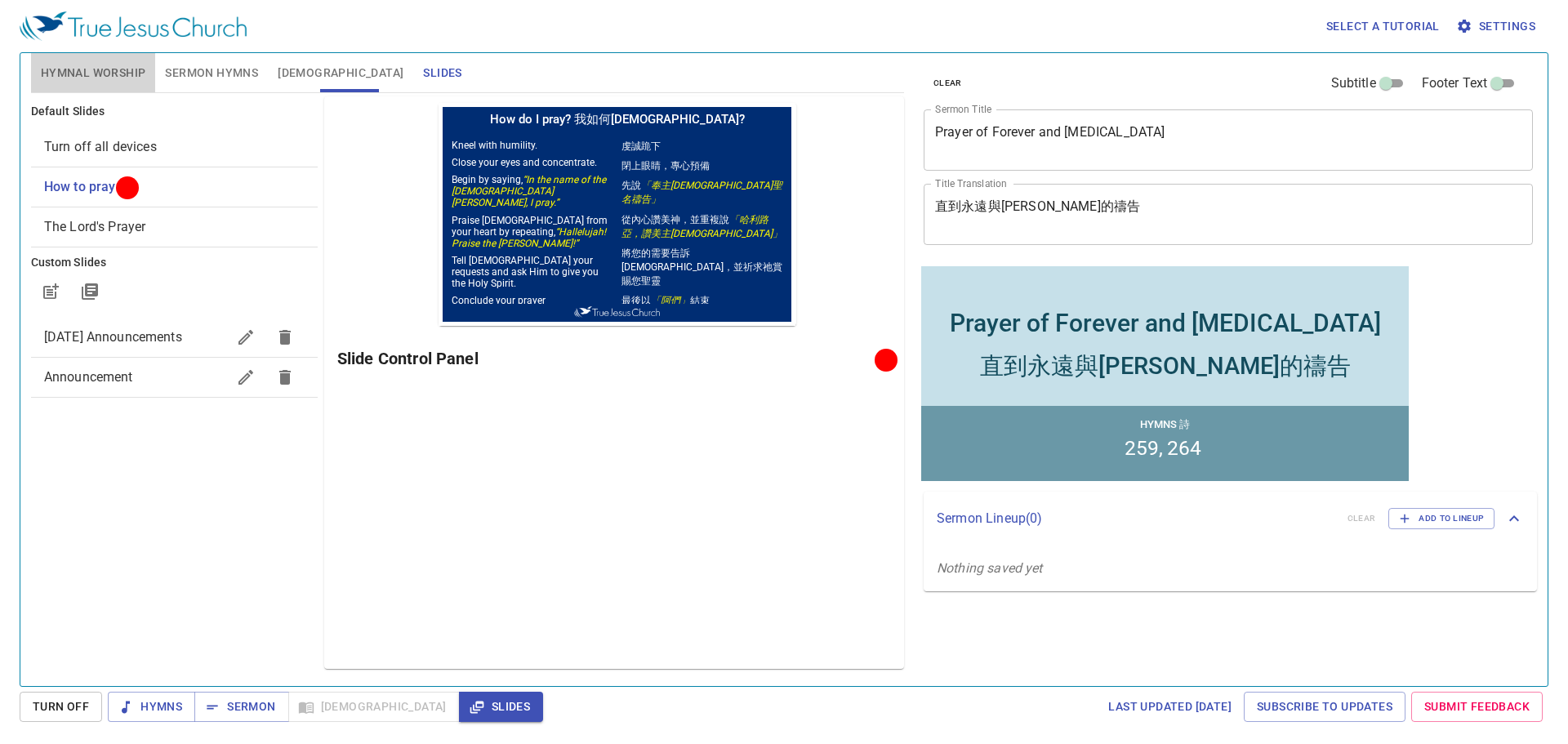
click at [149, 75] on button "Hymnal Worship" at bounding box center [94, 73] width 125 height 40
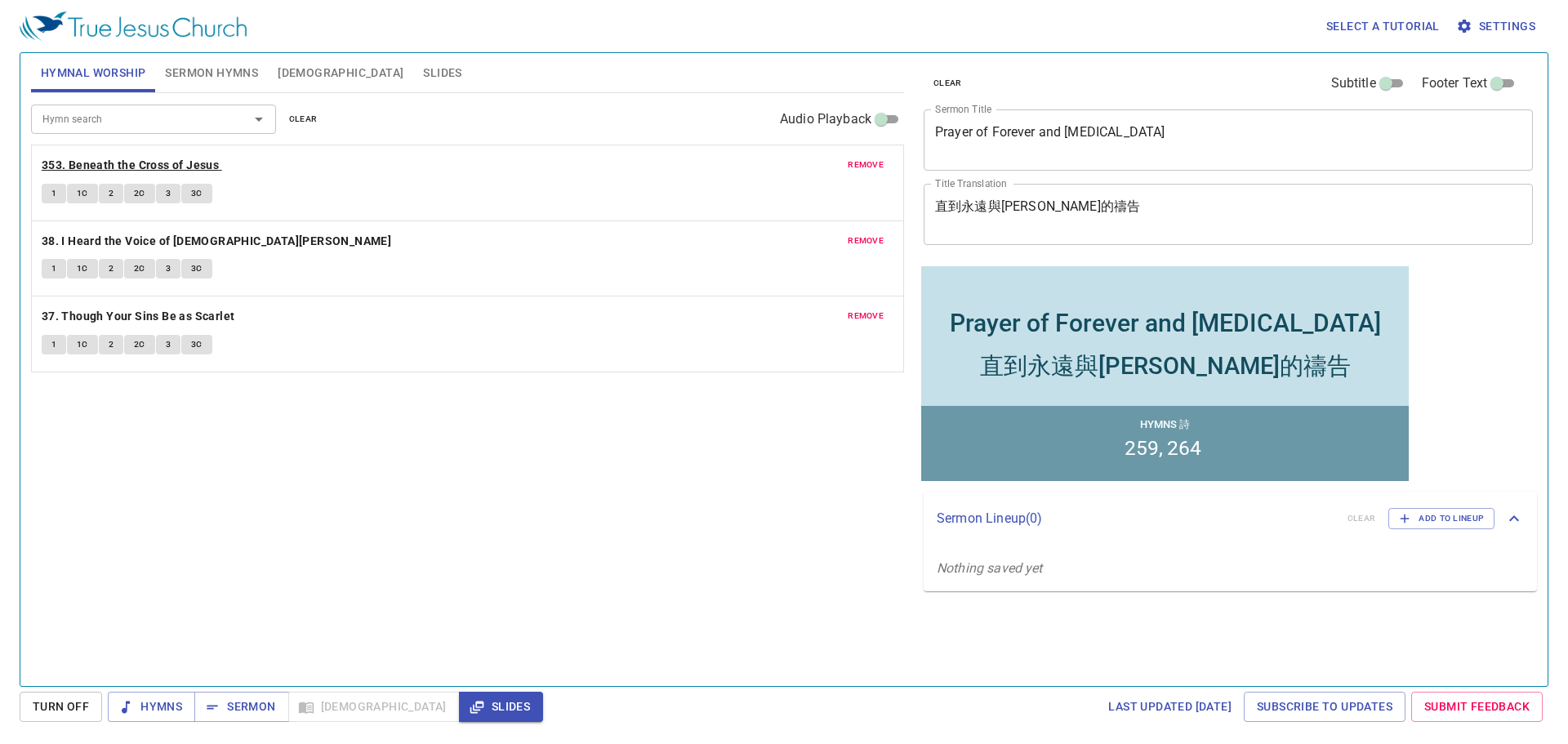
click at [85, 165] on b "353. Beneath the Cross of Jesus" at bounding box center [130, 166] width 177 height 20
click at [52, 193] on span "1" at bounding box center [53, 193] width 5 height 15
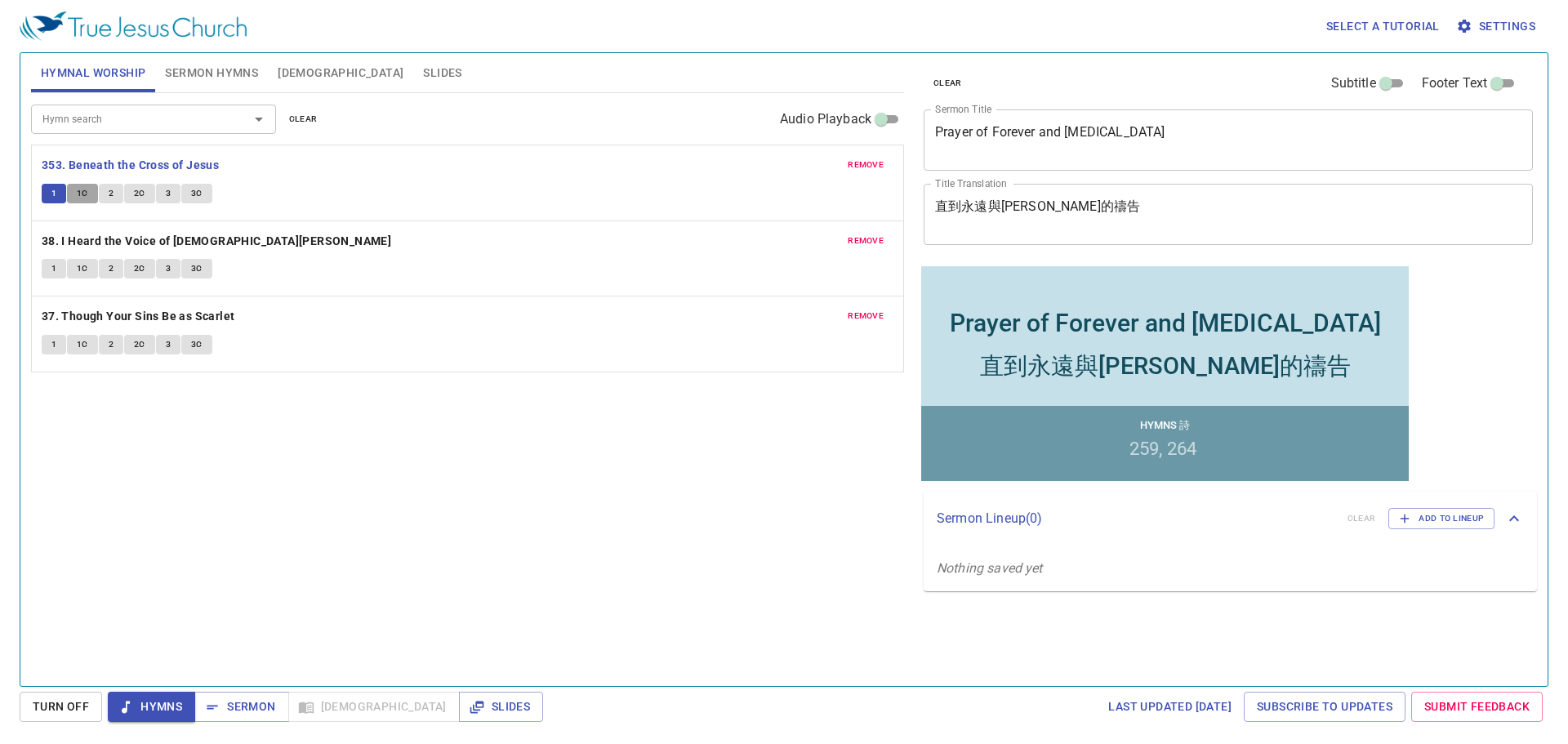
click at [79, 196] on span "1C" at bounding box center [82, 193] width 11 height 15
click at [106, 192] on button "2" at bounding box center [110, 193] width 25 height 19
click at [144, 190] on button "2C" at bounding box center [140, 193] width 31 height 19
click at [167, 196] on span "3" at bounding box center [167, 193] width 5 height 15
click at [202, 191] on button "3C" at bounding box center [197, 193] width 31 height 19
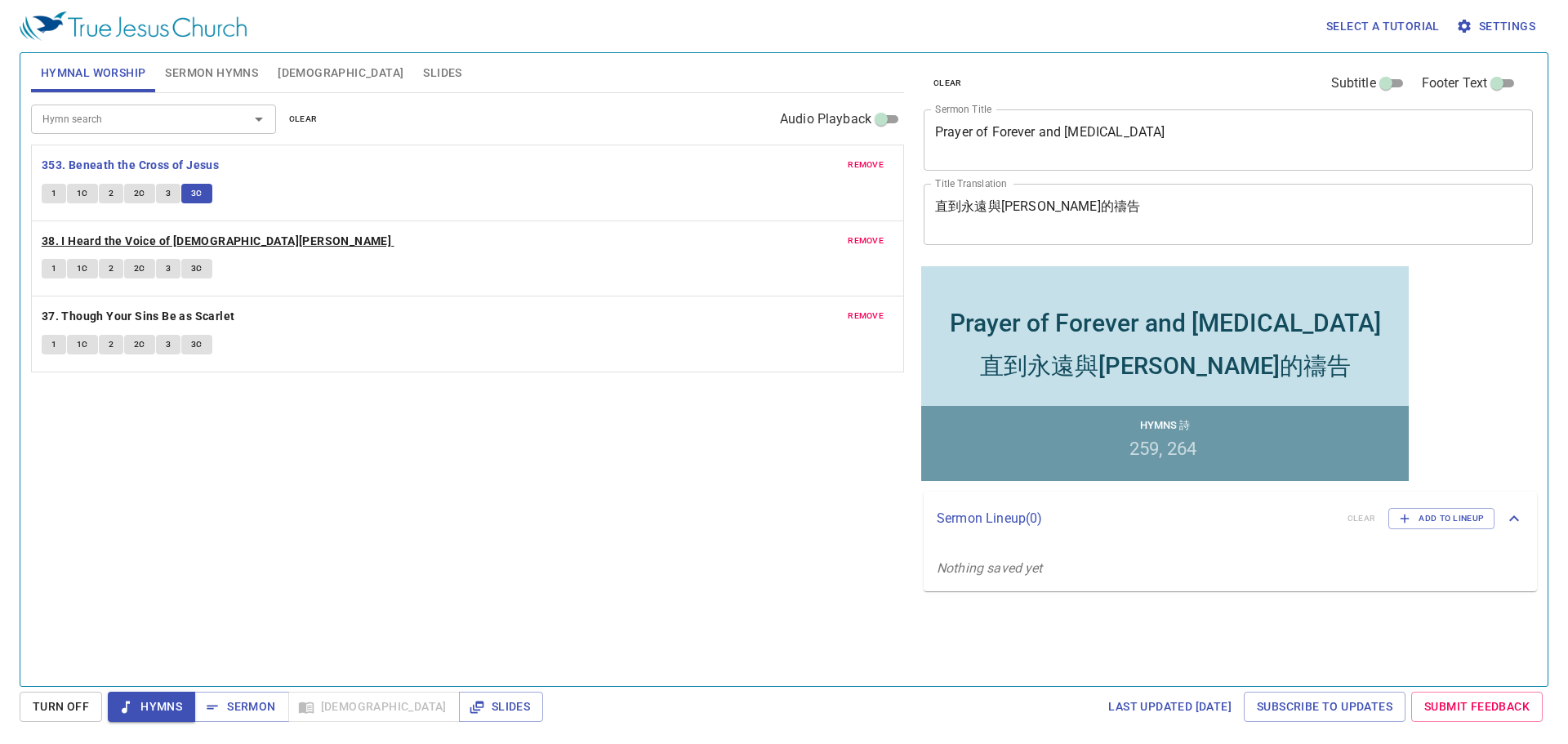
click at [209, 242] on b "38. I Heard the Voice of [DEMOGRAPHIC_DATA][PERSON_NAME]" at bounding box center [216, 241] width 349 height 20
click at [126, 129] on div "Hymn search" at bounding box center [154, 119] width 245 height 29
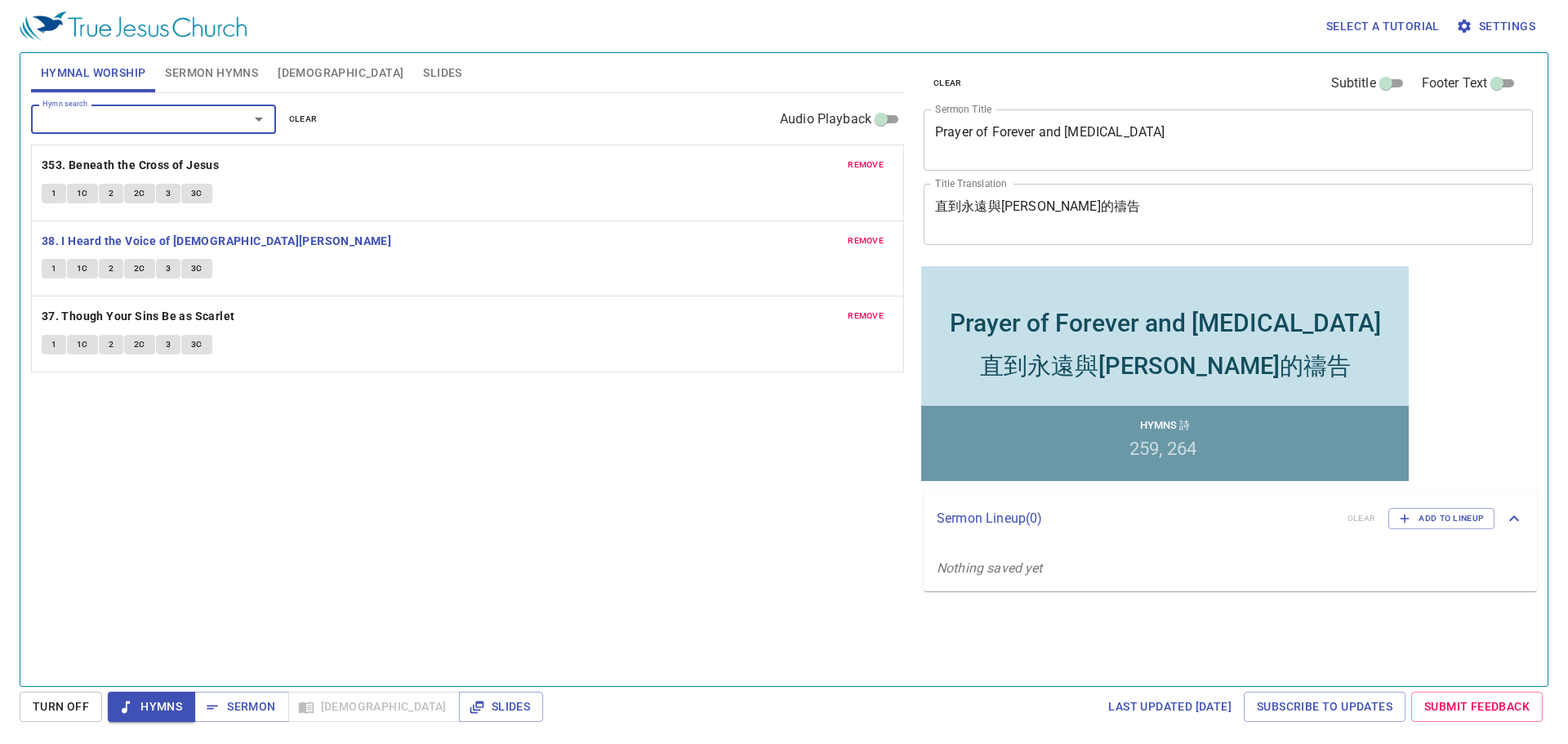
type input "3"
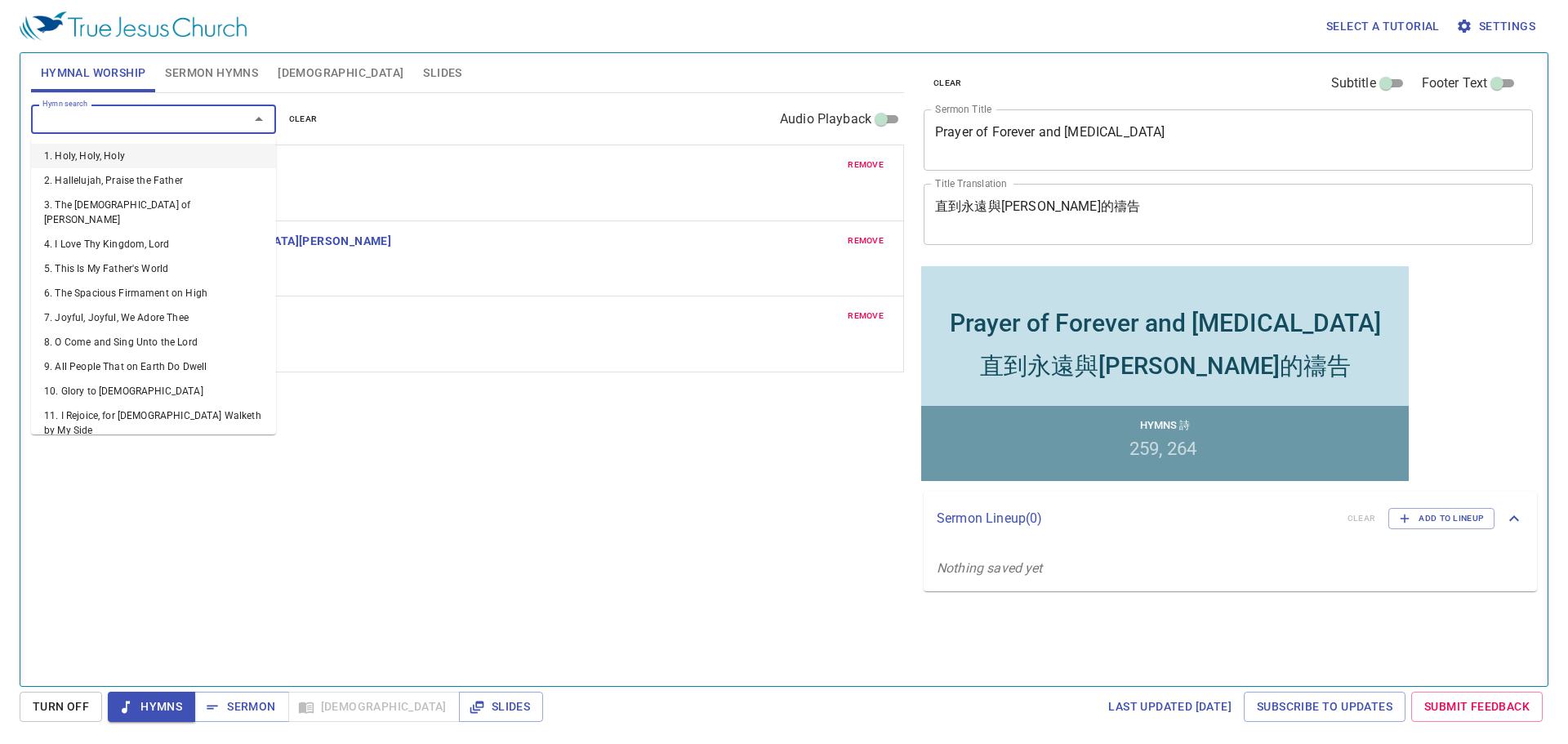
click at [467, 291] on div "remove 38. I Heard the Voice of Jesus Say 1 1C 2 2C 3 3C" at bounding box center [468, 259] width 872 height 75
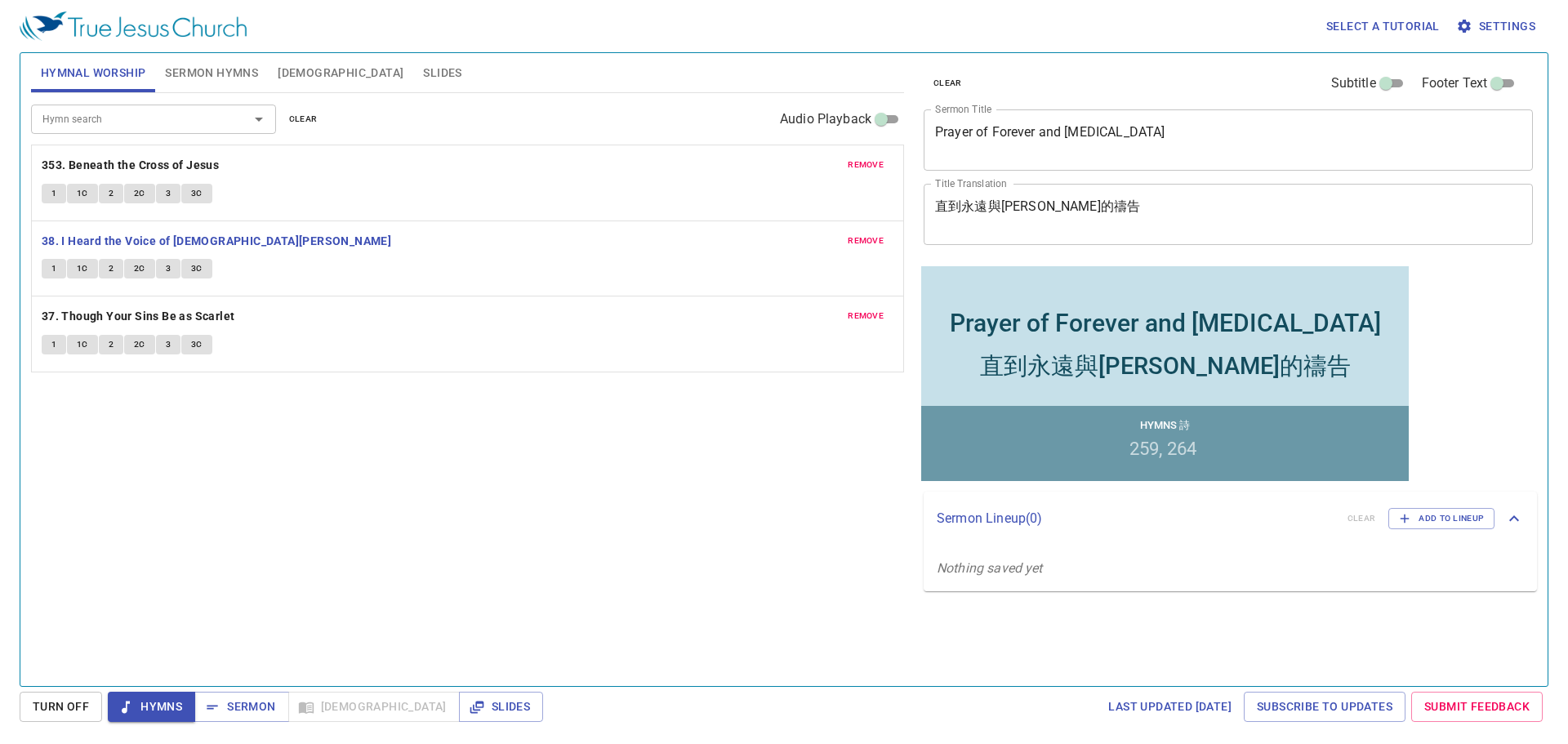
click at [58, 269] on button "1" at bounding box center [53, 269] width 25 height 19
click at [90, 268] on button "1C" at bounding box center [83, 269] width 31 height 19
click at [107, 273] on button "2" at bounding box center [110, 269] width 25 height 19
click at [143, 271] on span "2C" at bounding box center [140, 269] width 11 height 15
click at [168, 264] on span "3" at bounding box center [167, 269] width 5 height 15
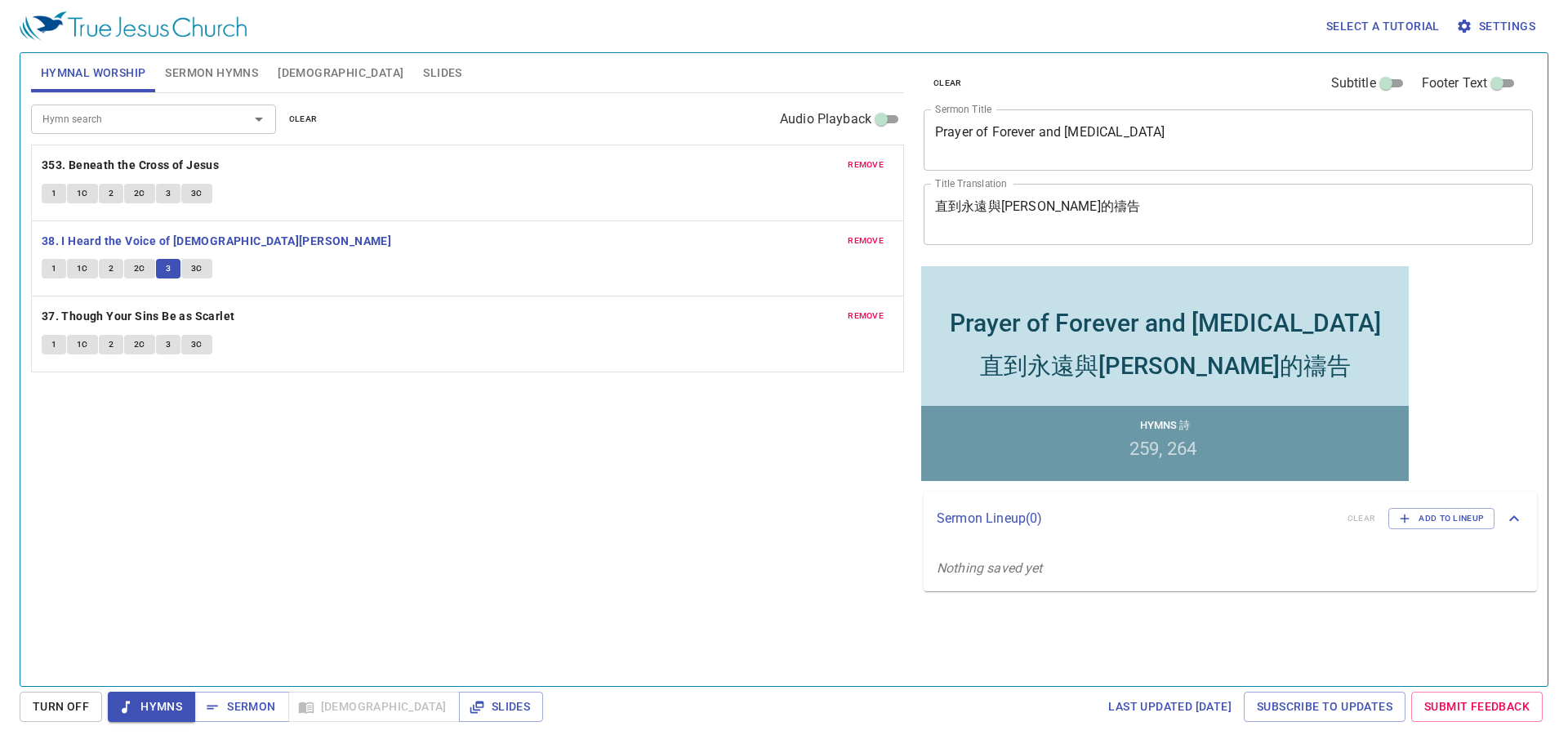
click at [206, 260] on button "3C" at bounding box center [197, 269] width 31 height 19
click at [110, 316] on b "37. Though Your Sins Be as Scarlet" at bounding box center [138, 316] width 193 height 20
click at [58, 347] on button "1" at bounding box center [53, 344] width 25 height 19
click at [85, 339] on span "1C" at bounding box center [82, 345] width 11 height 15
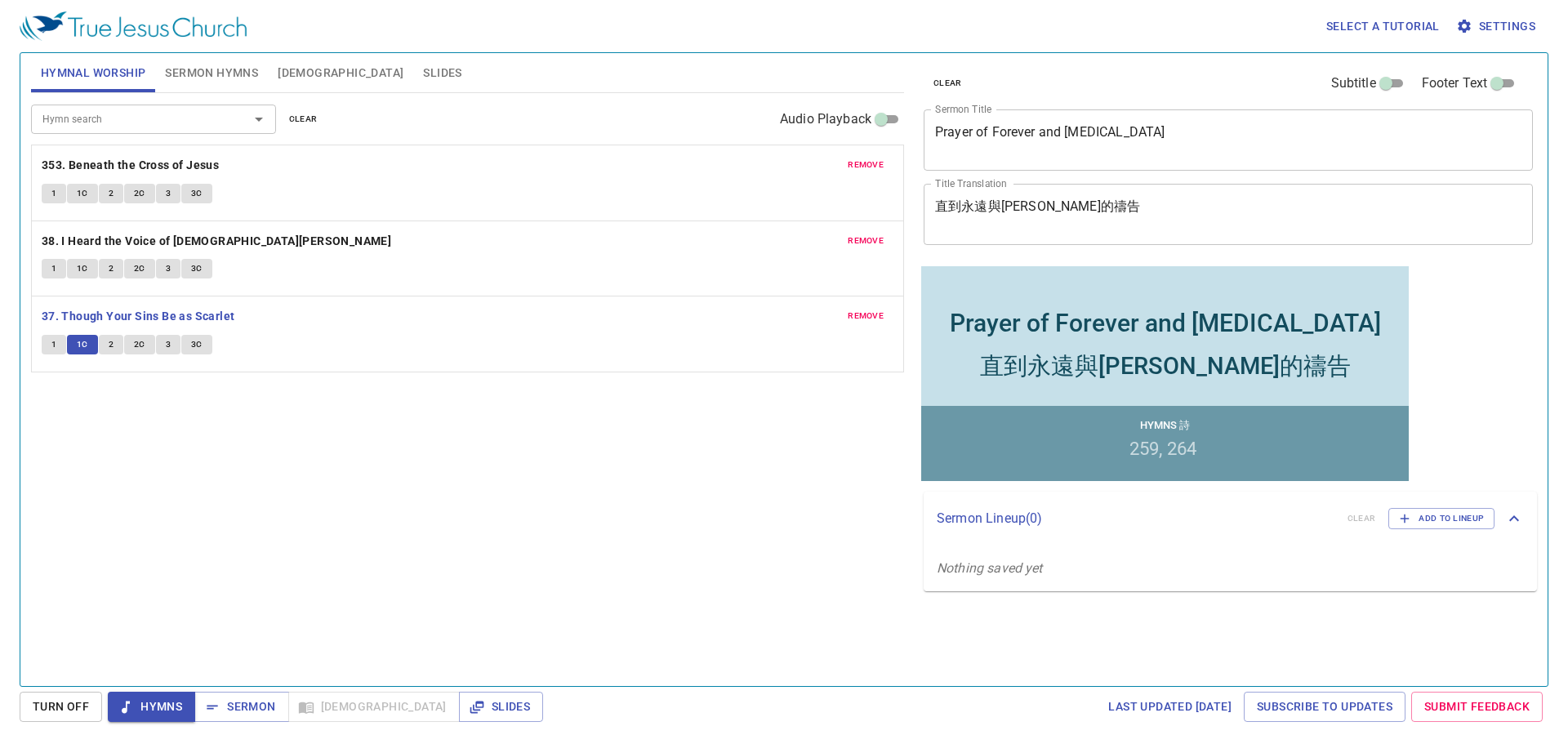
click at [111, 351] on span "2" at bounding box center [110, 345] width 5 height 15
click at [134, 343] on span "2C" at bounding box center [140, 345] width 11 height 15
click at [172, 353] on button "3" at bounding box center [168, 344] width 25 height 19
click at [198, 347] on span "3C" at bounding box center [197, 345] width 11 height 15
click at [257, 699] on span "Sermon" at bounding box center [242, 707] width 68 height 20
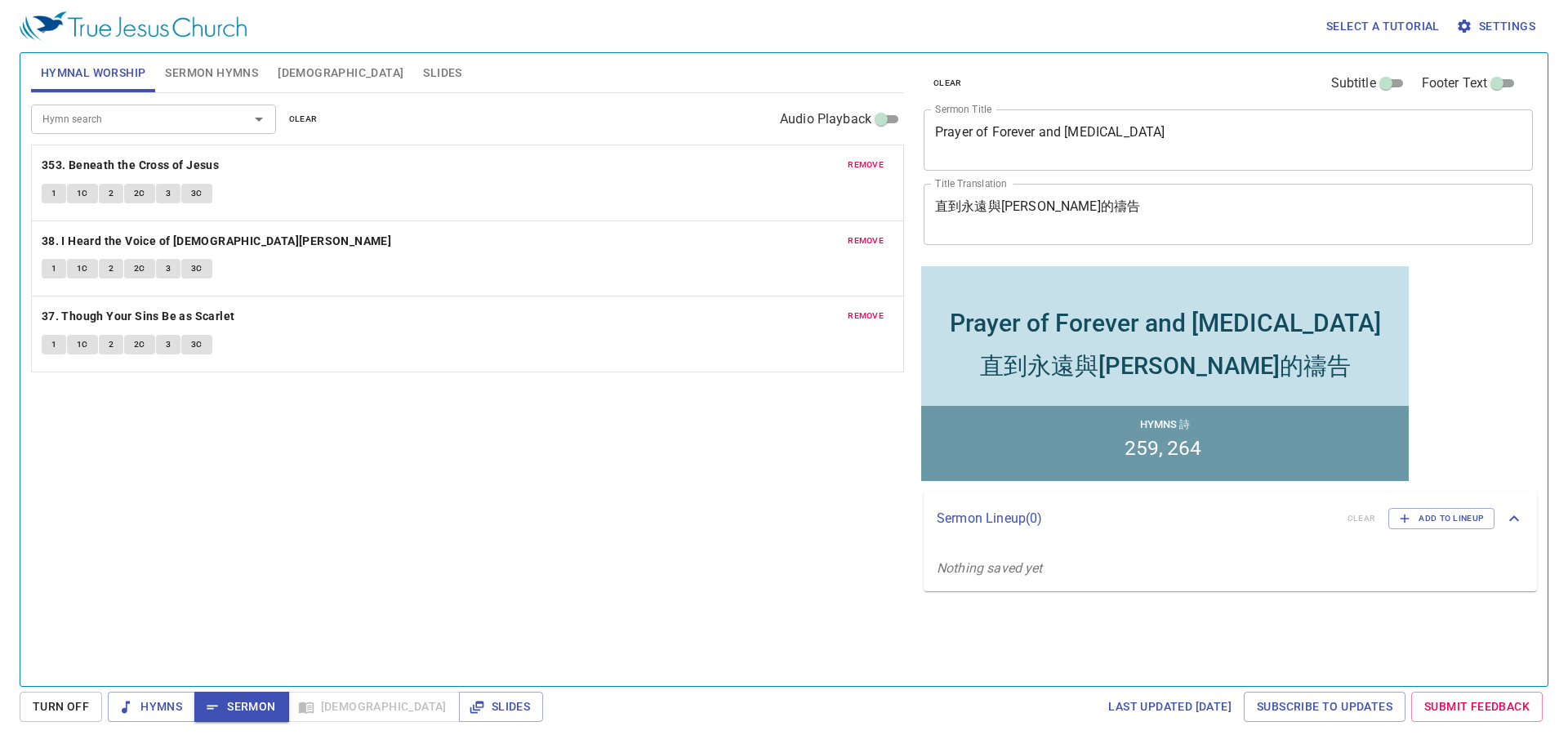
click at [221, 62] on button "Sermon Hymns" at bounding box center [212, 73] width 113 height 40
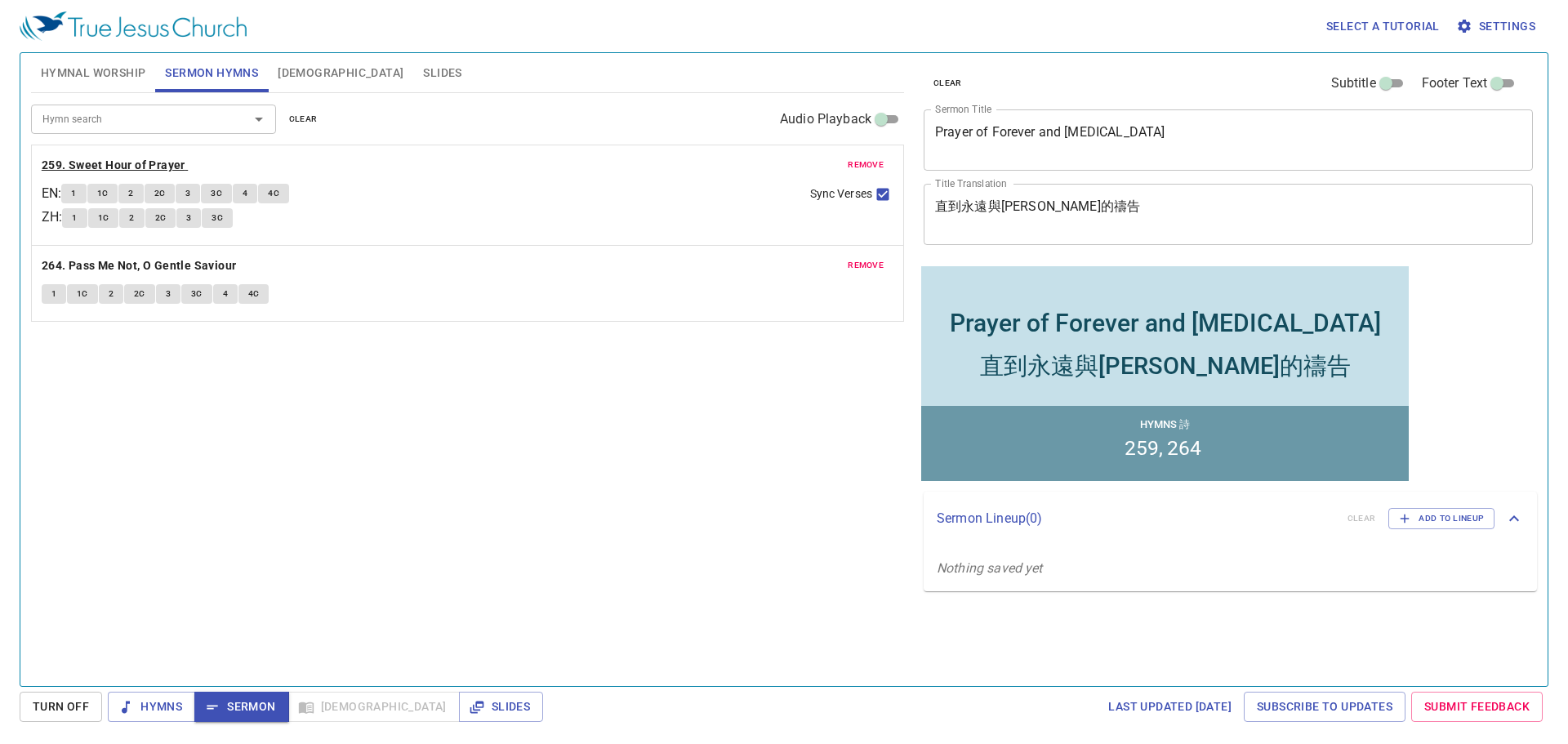
click at [120, 158] on b "259. Sweet Hour of Prayer" at bounding box center [113, 166] width 143 height 20
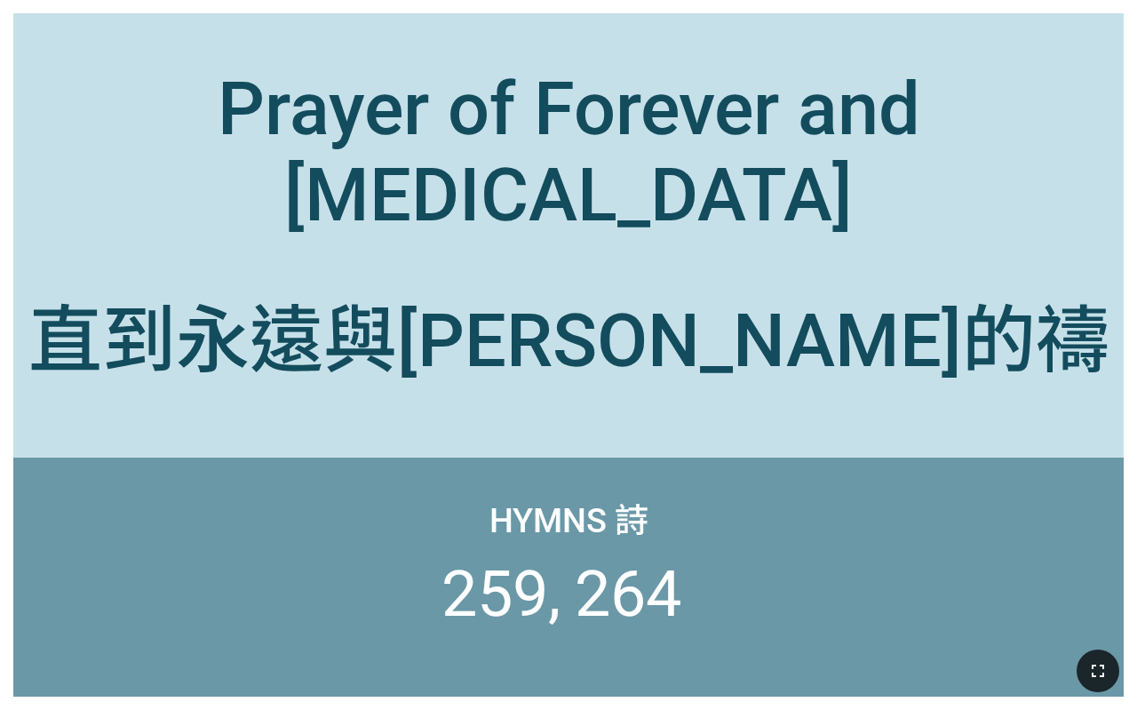
click at [1101, 679] on icon "button" at bounding box center [1097, 670] width 21 height 21
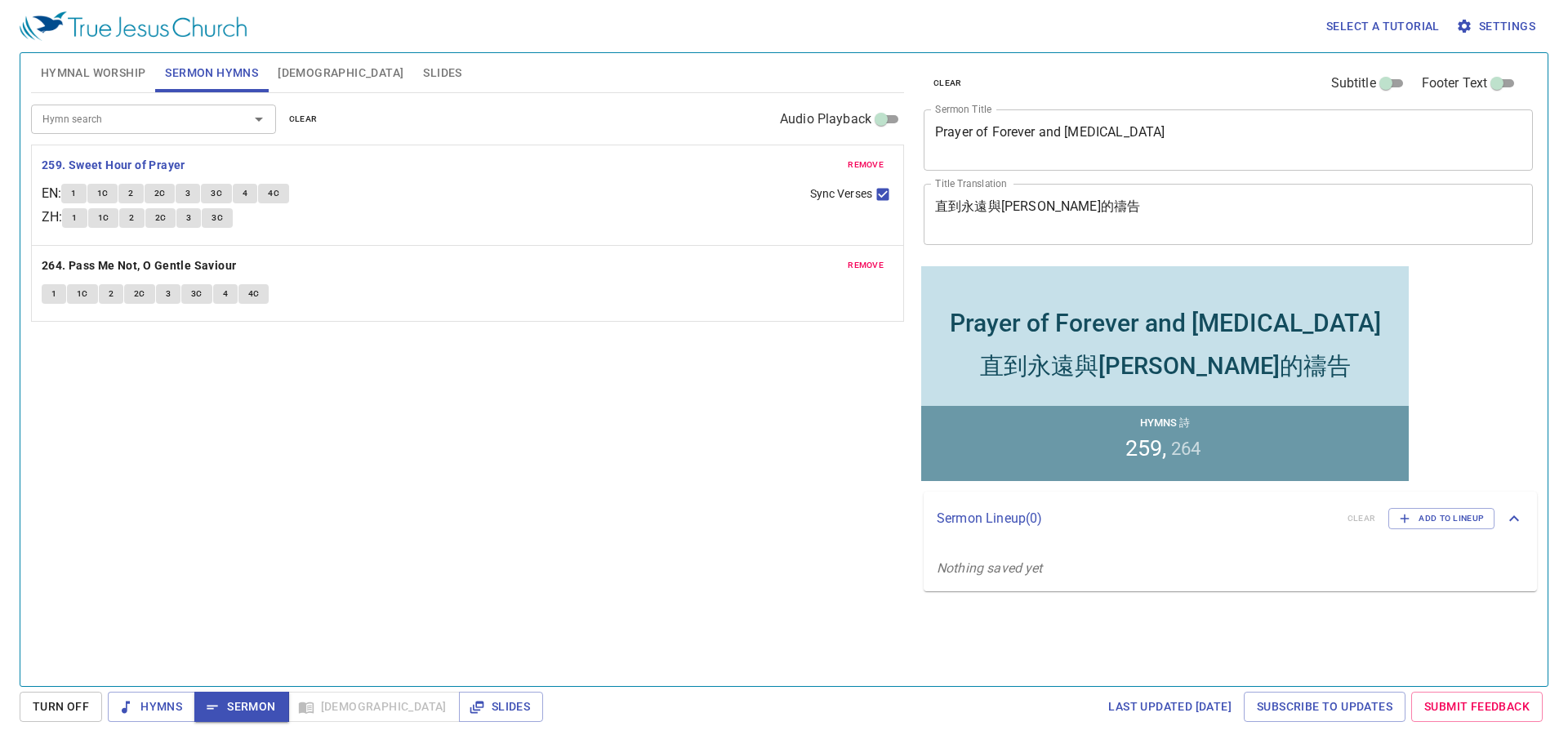
click at [86, 190] on button "1" at bounding box center [74, 193] width 25 height 19
click at [109, 192] on span "1C" at bounding box center [103, 193] width 11 height 15
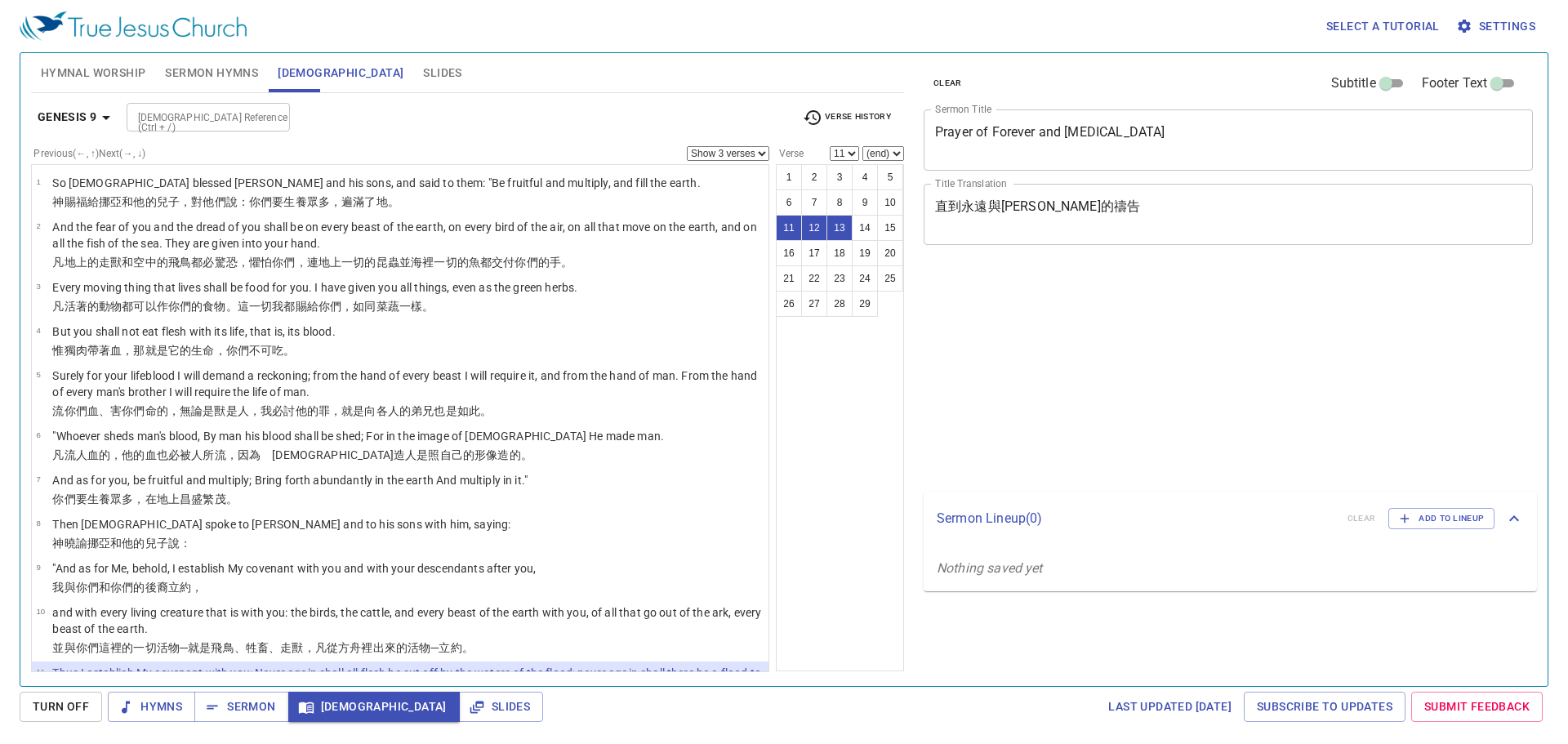
select select "3"
select select "11"
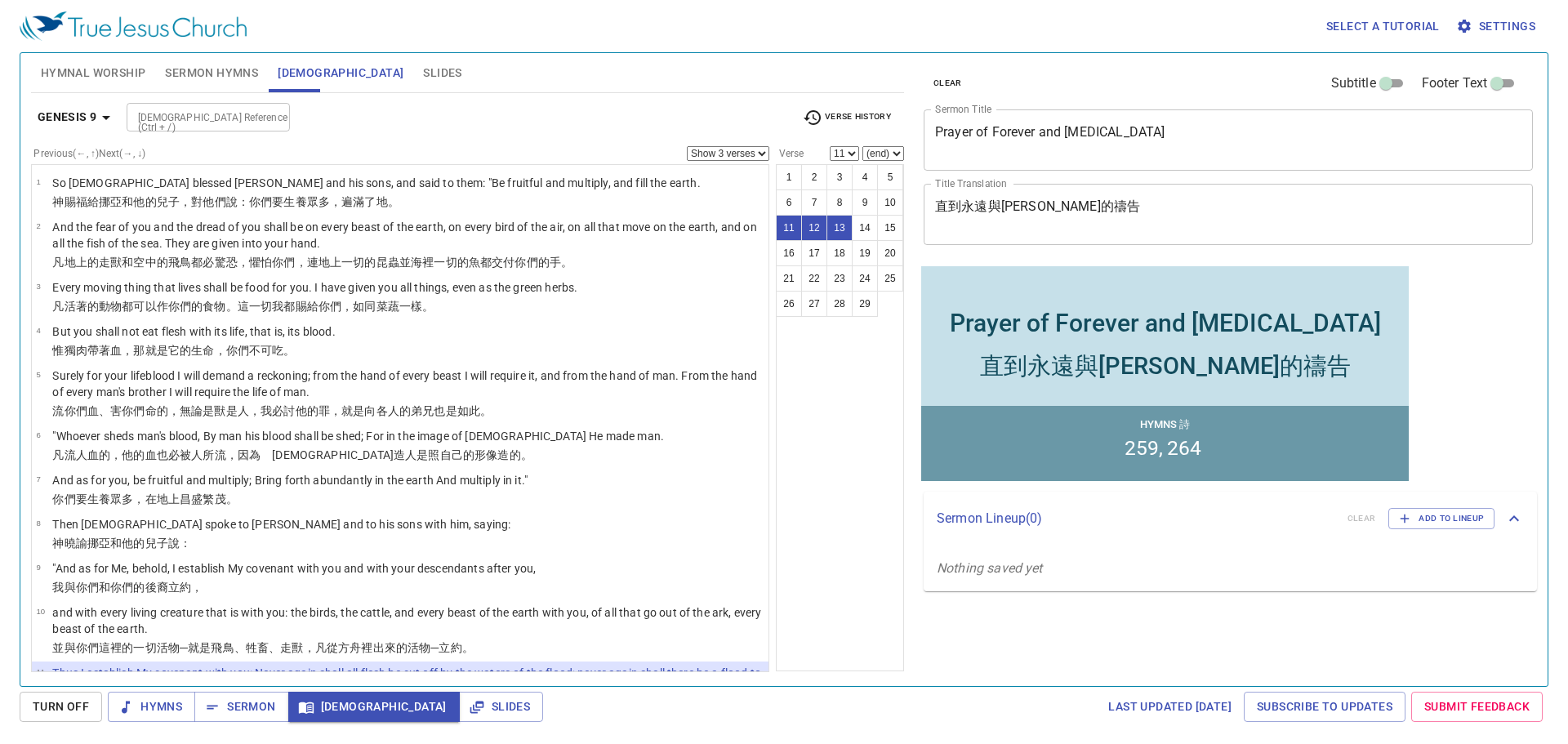
scroll to position [343, 0]
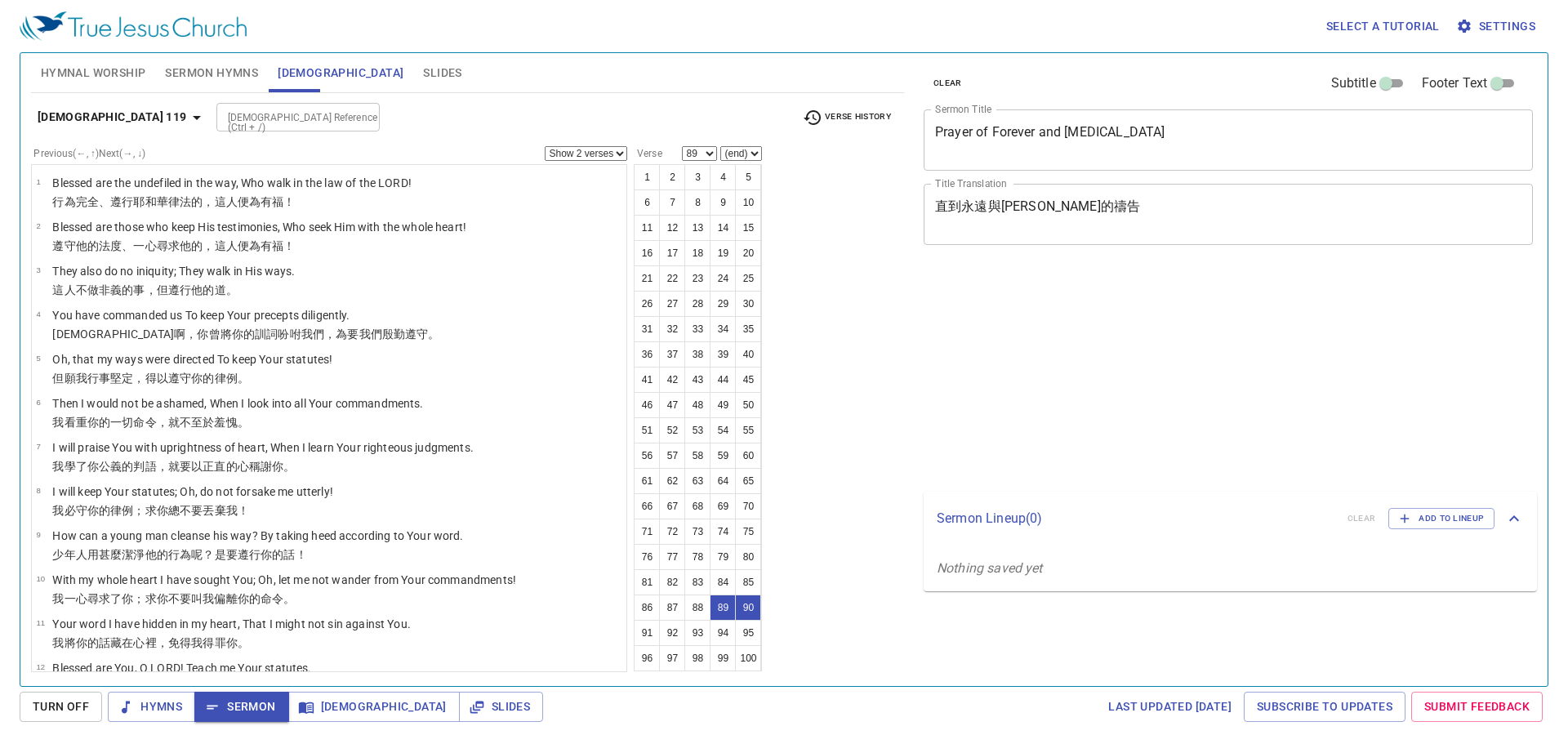
select select "2"
select select "89"
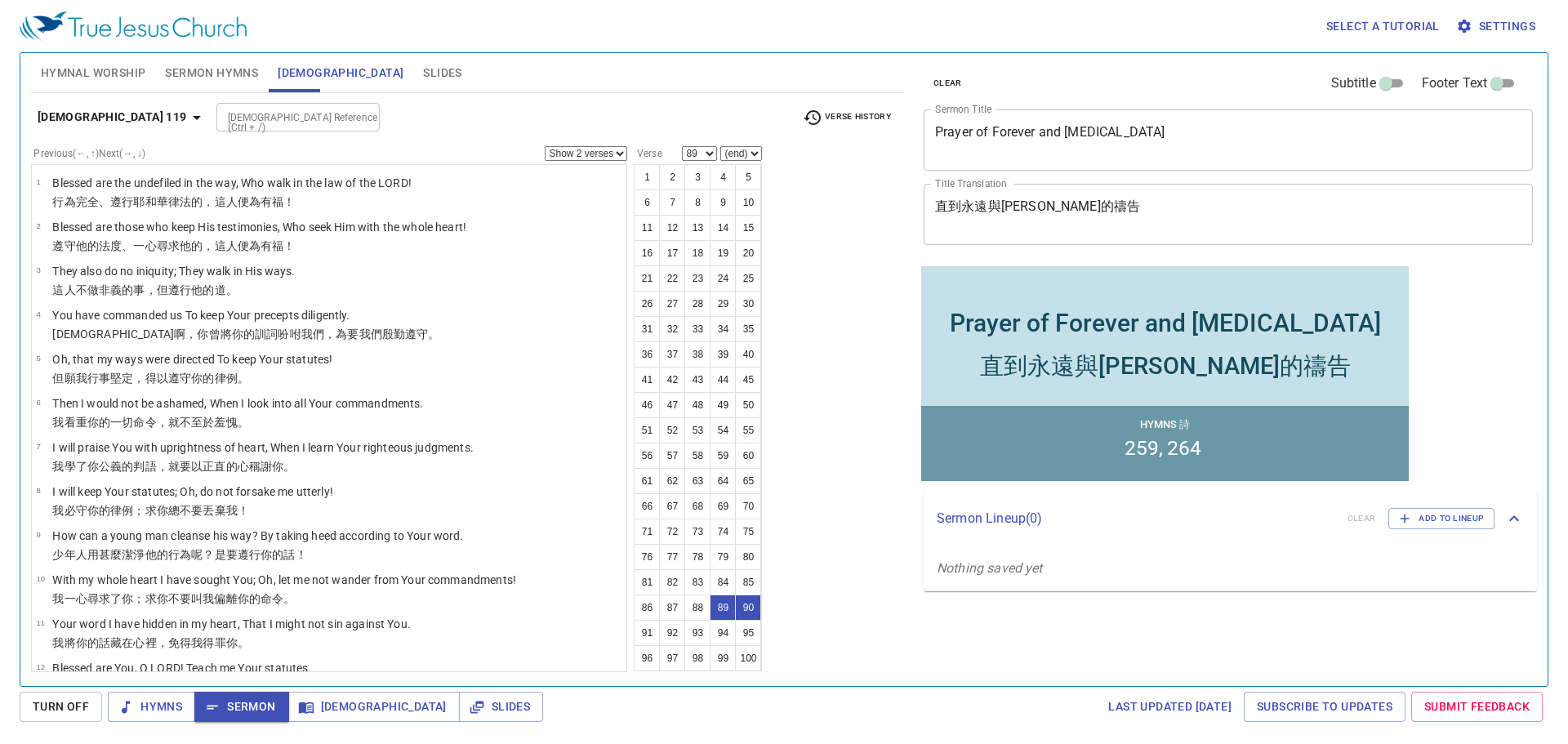
scroll to position [3657, 0]
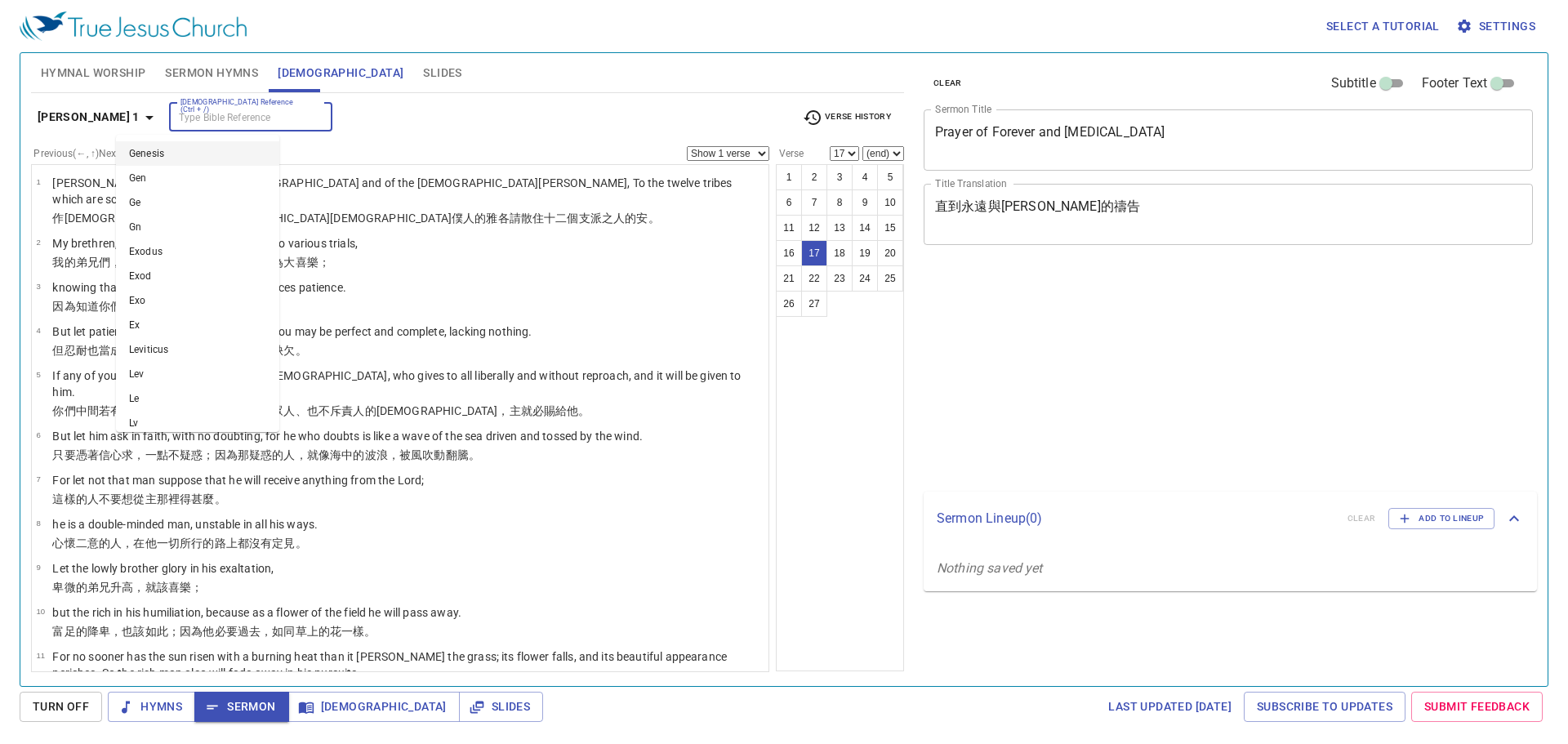
select select "17"
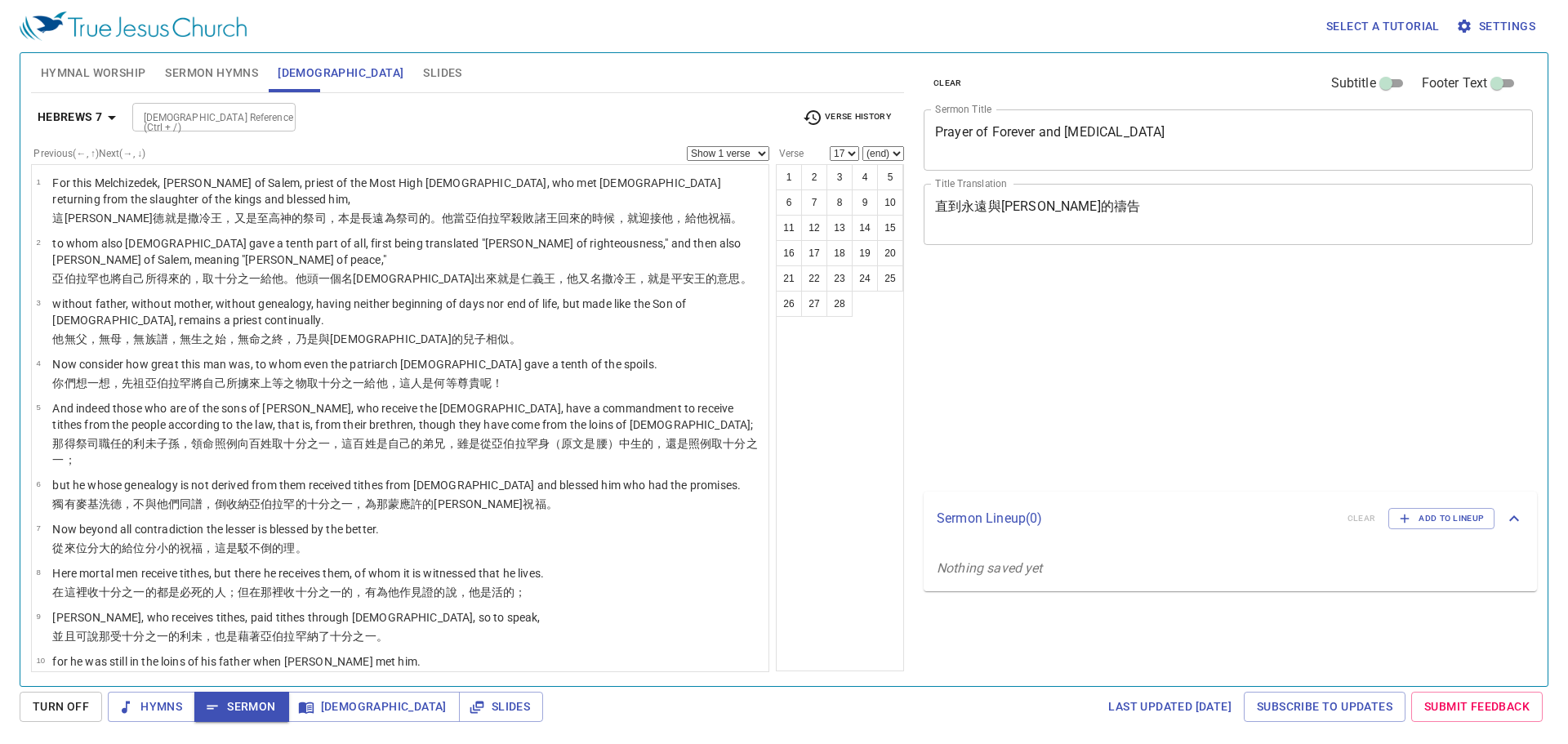
select select "17"
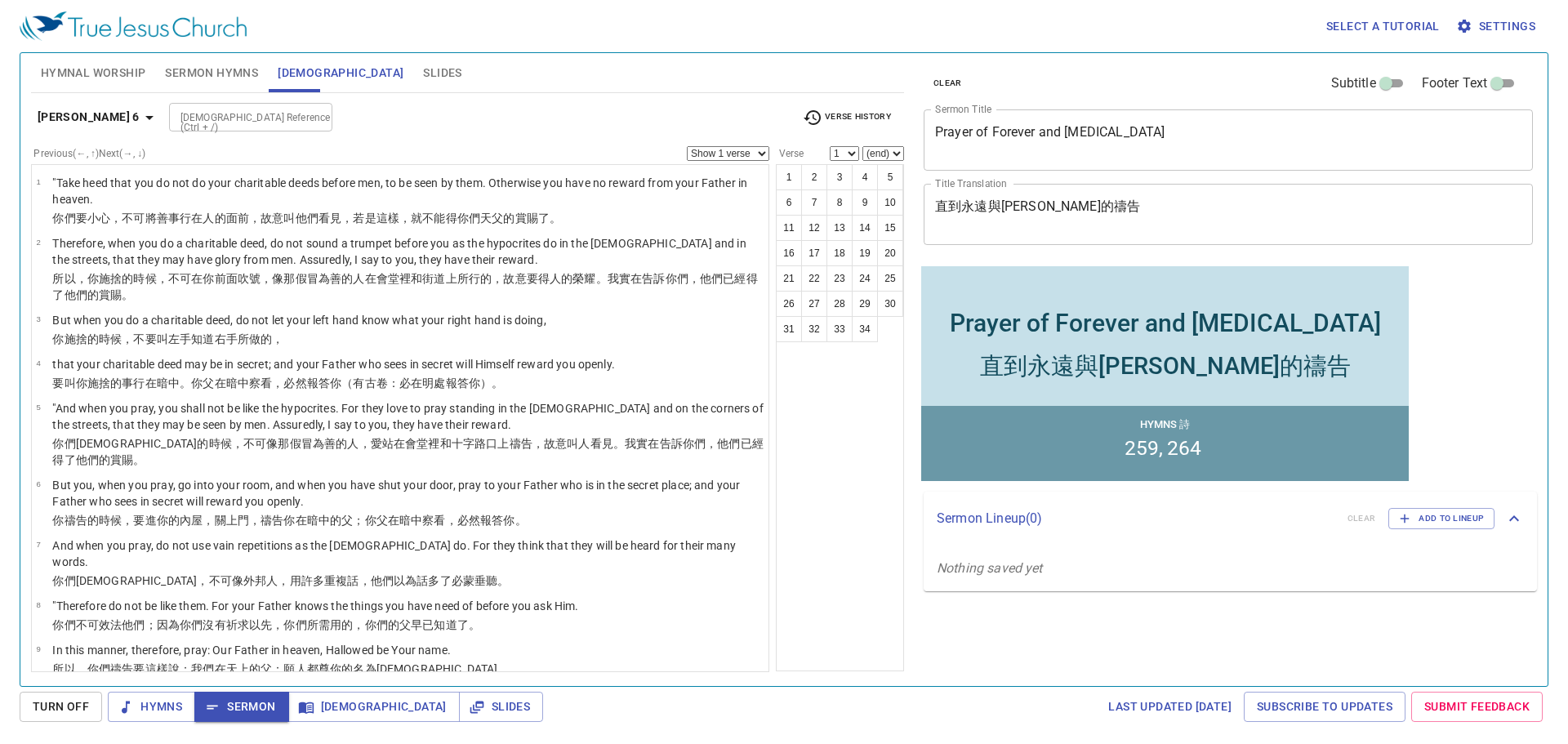
scroll to position [408, 0]
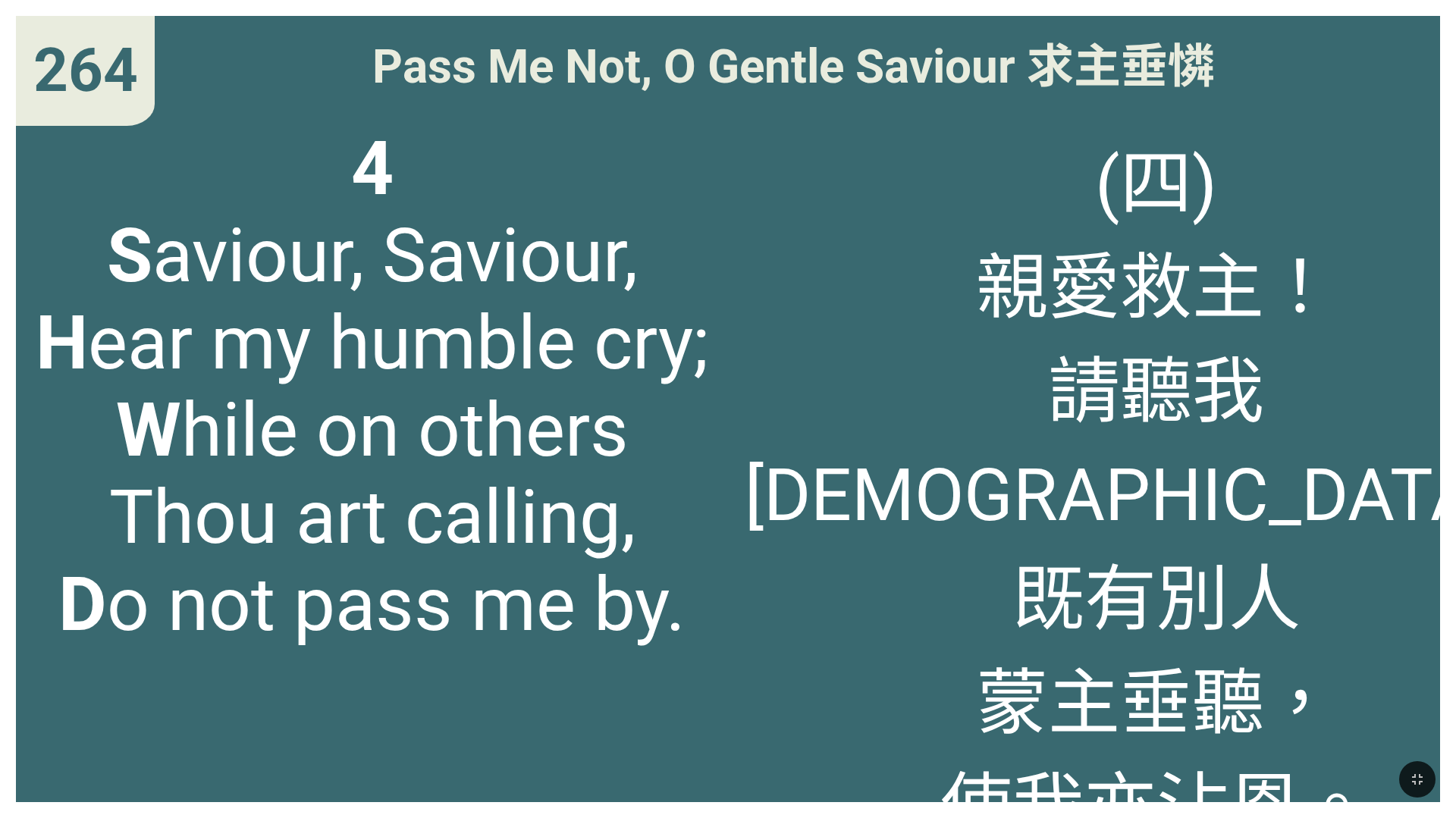
click at [220, 112] on div "4 S aviour, Saviour, H ear my humble cry; W hile on others Thou art calling, D …" at bounding box center [372, 455] width 712 height 694
